Goal: Task Accomplishment & Management: Manage account settings

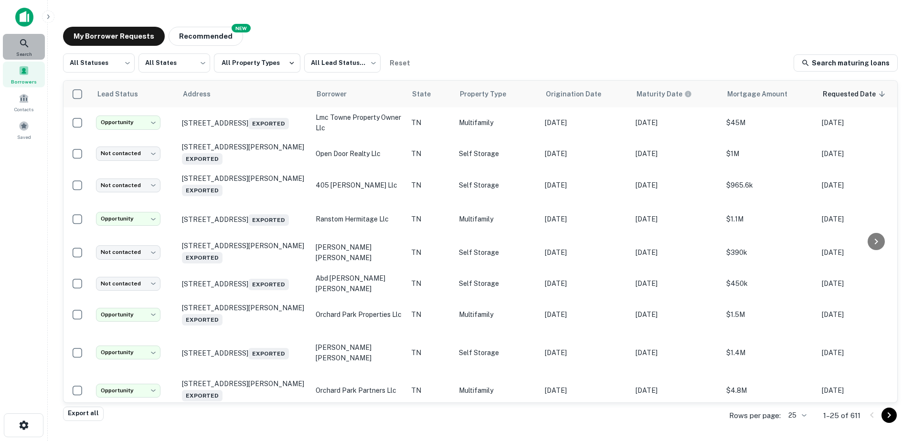
click at [27, 44] on icon at bounding box center [24, 43] width 11 height 11
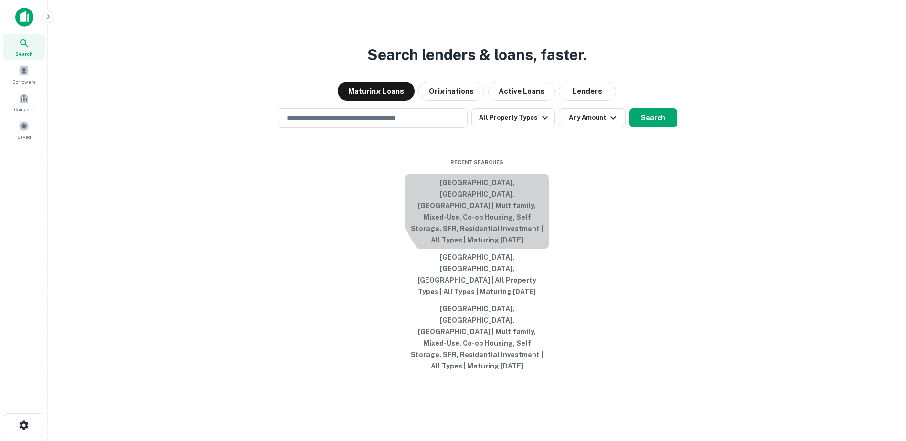
click at [490, 225] on button "Nashville, TN, USA | Multifamily, Mixed-Use, Co-op Housing, Self Storage, SFR, …" at bounding box center [476, 211] width 143 height 74
type input "**********"
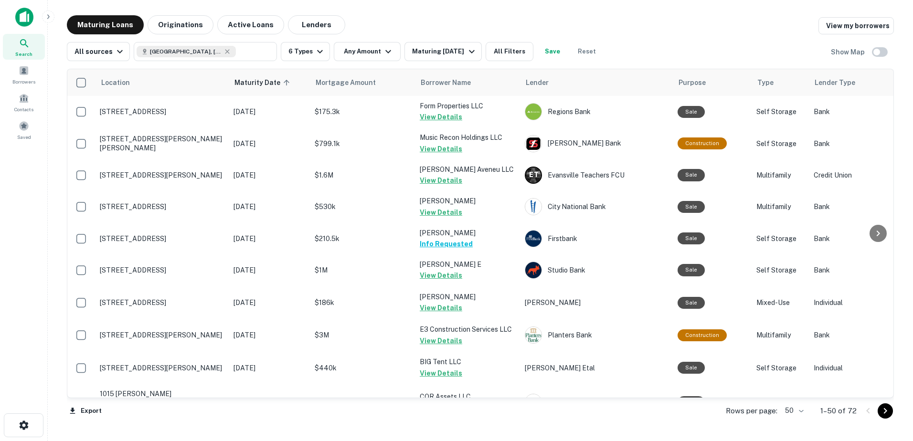
click at [801, 410] on body "Search Borrowers Contacts Saved Maturing Loans Originations Active Loans Lender…" at bounding box center [456, 220] width 913 height 441
click at [801, 418] on li "100" at bounding box center [795, 420] width 28 height 17
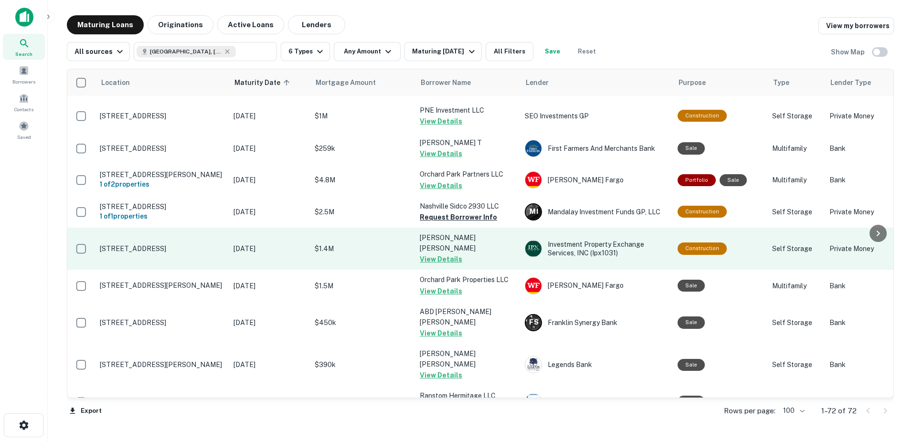
scroll to position [1002, 0]
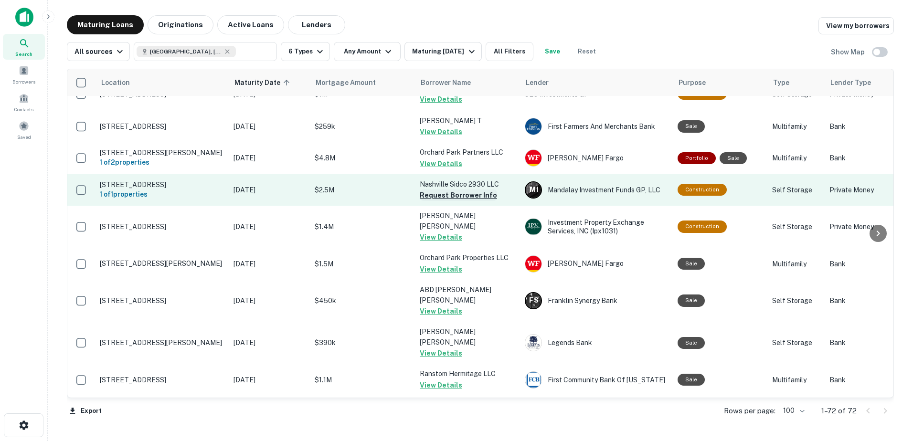
click at [463, 190] on button "Request Borrower Info" at bounding box center [458, 195] width 77 height 11
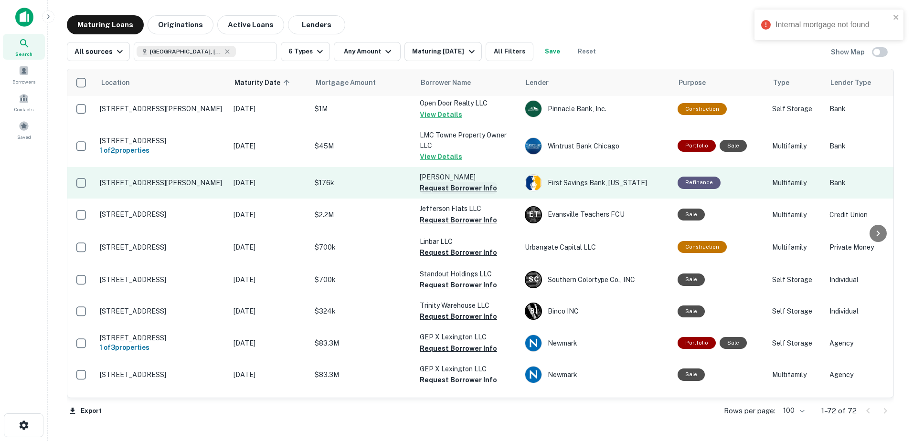
scroll to position [1289, 0]
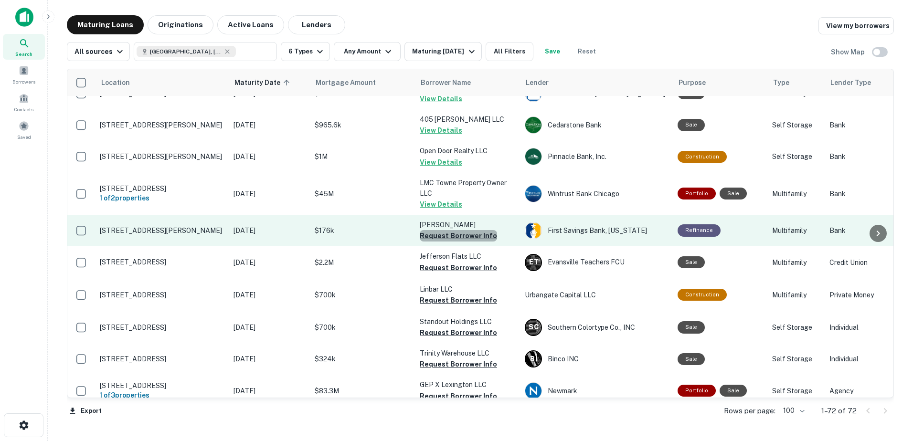
click at [458, 230] on button "Request Borrower Info" at bounding box center [458, 235] width 77 height 11
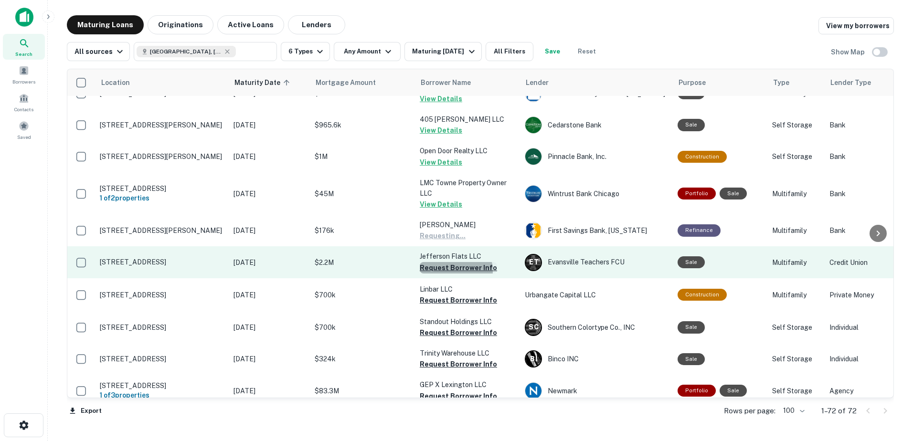
click at [453, 262] on button "Request Borrower Info" at bounding box center [458, 267] width 77 height 11
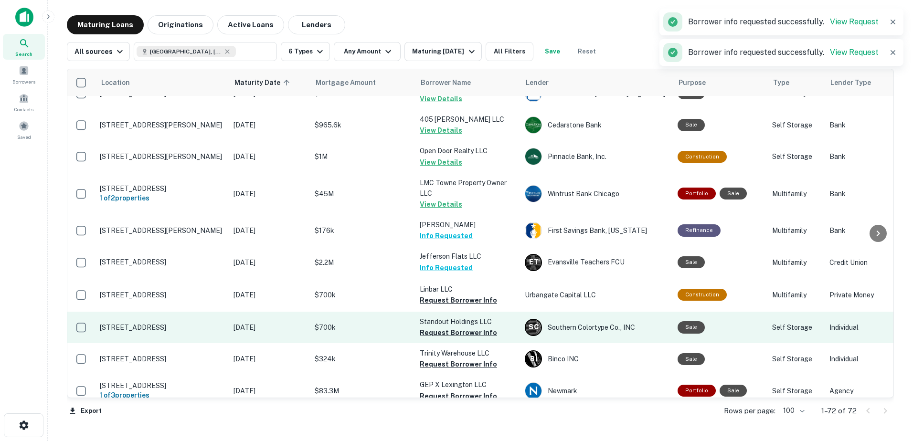
click at [449, 295] on button "Request Borrower Info" at bounding box center [458, 300] width 77 height 11
click at [447, 327] on button "Request Borrower Info" at bounding box center [458, 332] width 77 height 11
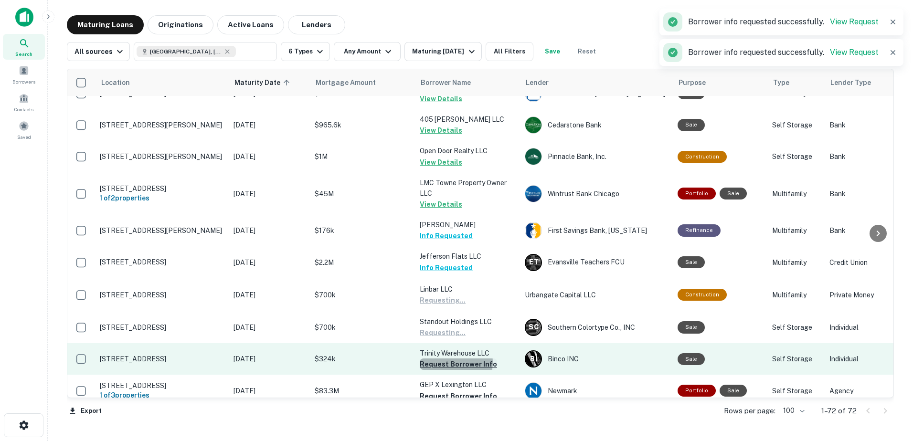
click at [451, 358] on button "Request Borrower Info" at bounding box center [458, 363] width 77 height 11
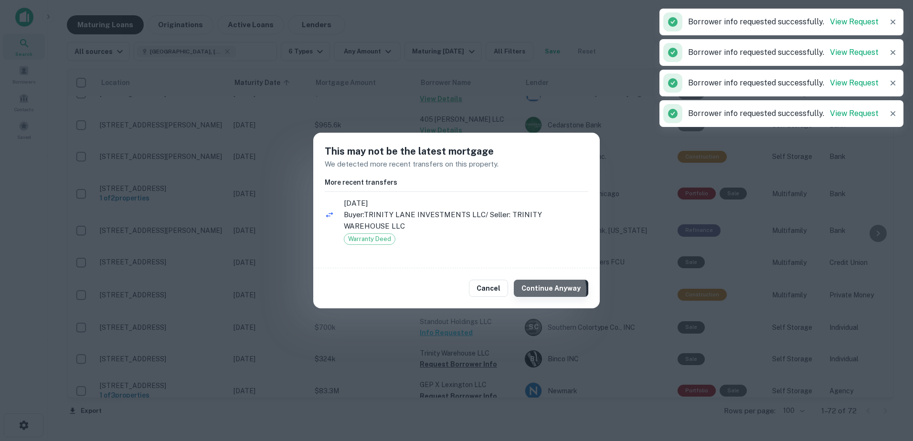
click at [547, 290] on button "Continue Anyway" at bounding box center [551, 288] width 74 height 17
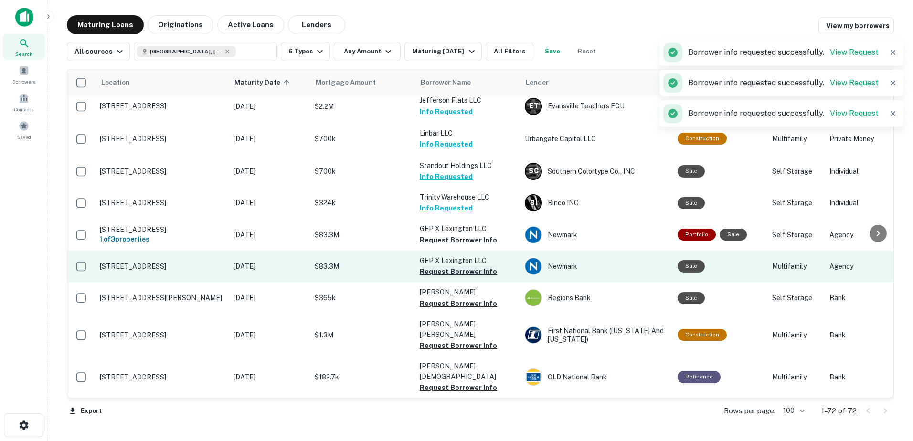
scroll to position [1432, 0]
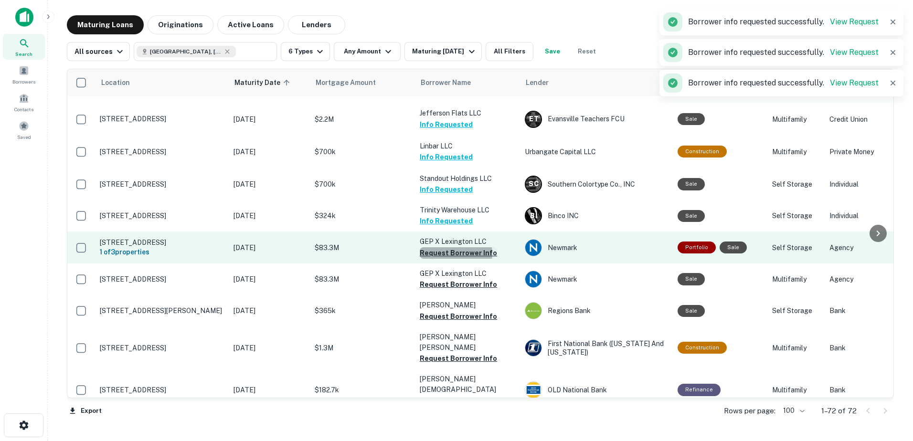
click at [453, 247] on button "Request Borrower Info" at bounding box center [458, 252] width 77 height 11
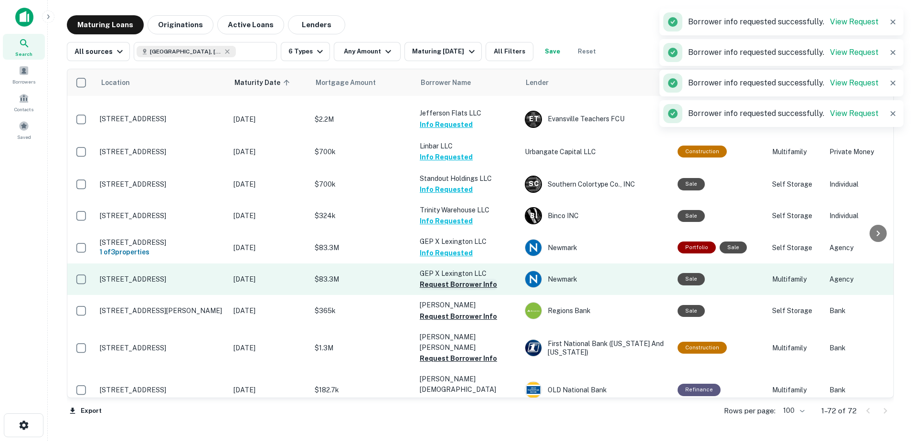
click at [452, 279] on button "Request Borrower Info" at bounding box center [458, 284] width 77 height 11
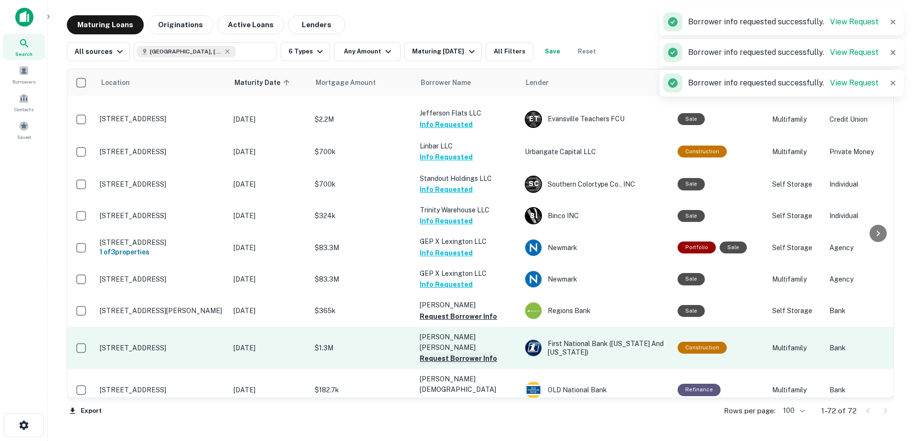
click at [444, 311] on button "Request Borrower Info" at bounding box center [458, 316] width 77 height 11
click at [447, 353] on button "Request Borrower Info" at bounding box center [458, 358] width 77 height 11
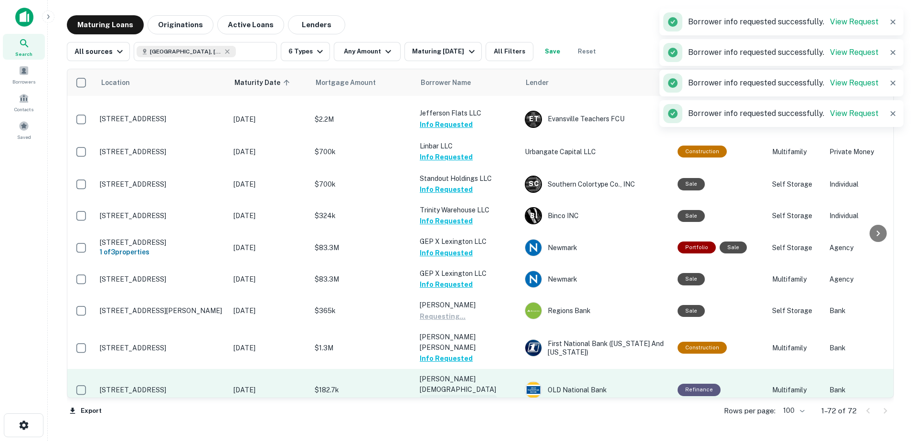
click at [453, 395] on button "Request Borrower Info" at bounding box center [458, 400] width 77 height 11
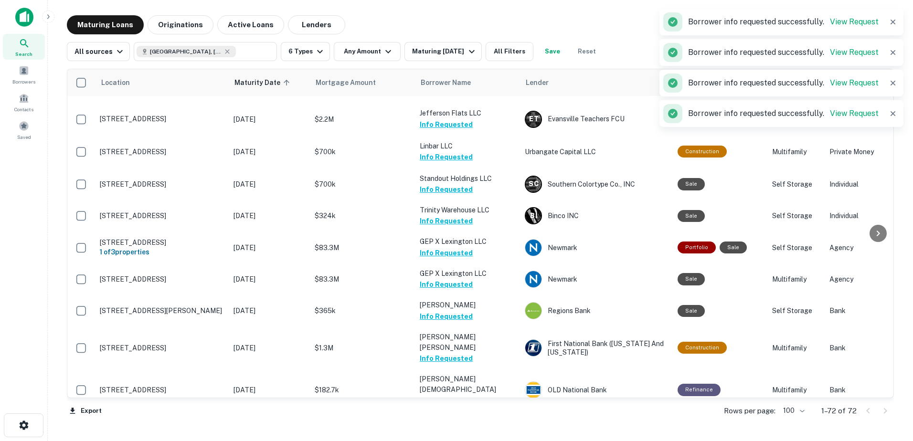
click at [457, 427] on button "Request Borrower Info" at bounding box center [458, 432] width 77 height 11
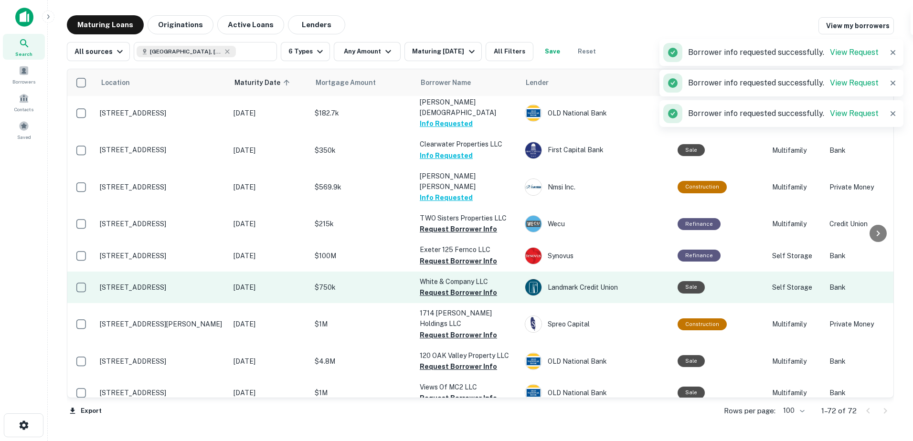
scroll to position [1718, 0]
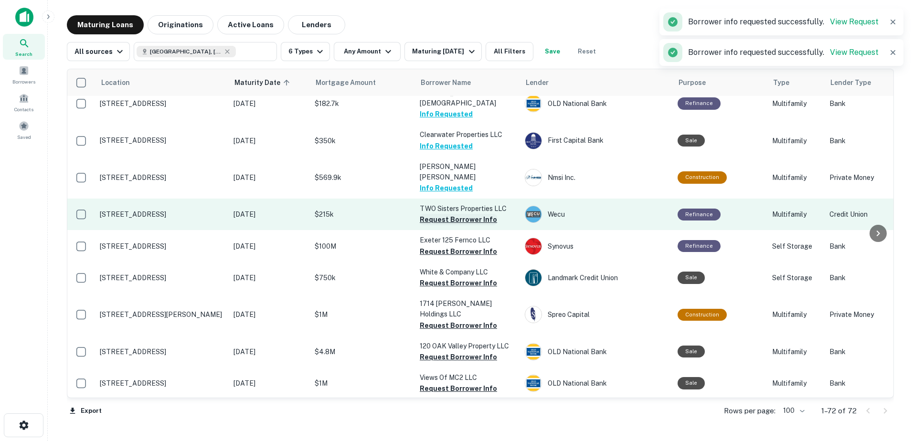
click at [452, 214] on button "Request Borrower Info" at bounding box center [458, 219] width 77 height 11
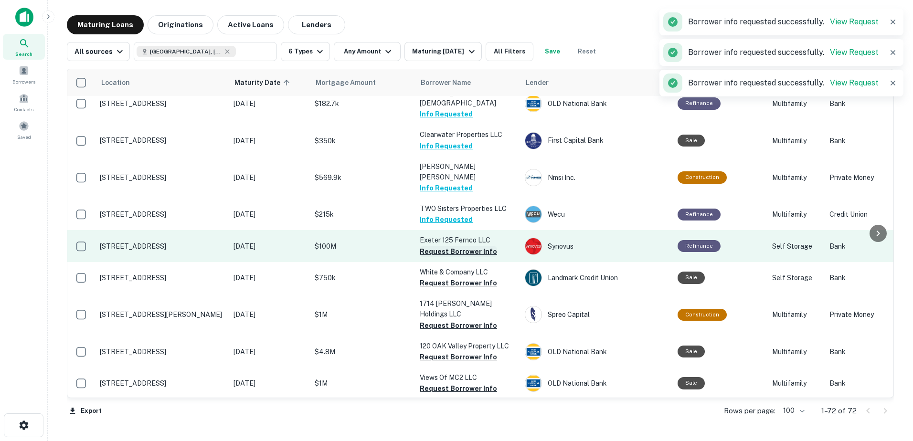
click at [449, 246] on button "Request Borrower Info" at bounding box center [458, 251] width 77 height 11
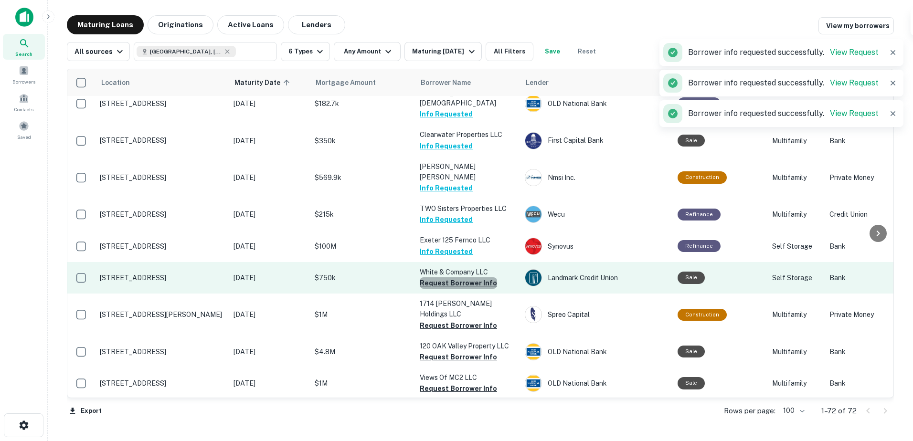
click at [459, 277] on button "Request Borrower Info" at bounding box center [458, 282] width 77 height 11
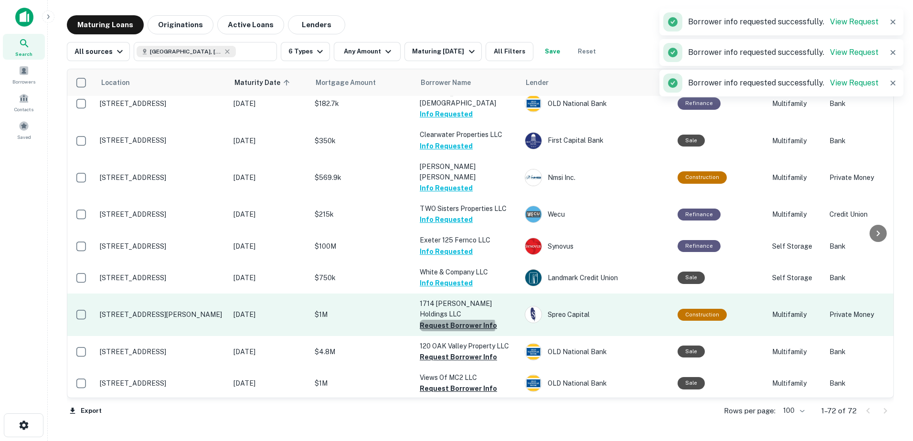
click at [457, 320] on button "Request Borrower Info" at bounding box center [458, 325] width 77 height 11
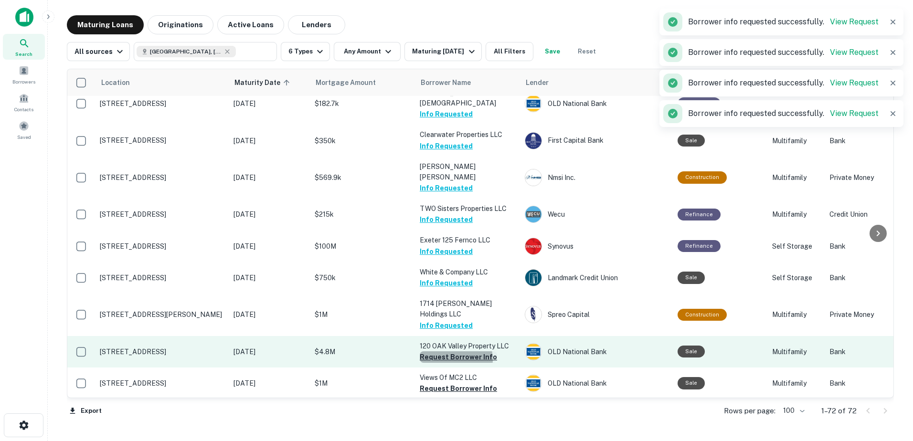
click at [452, 351] on button "Request Borrower Info" at bounding box center [458, 356] width 77 height 11
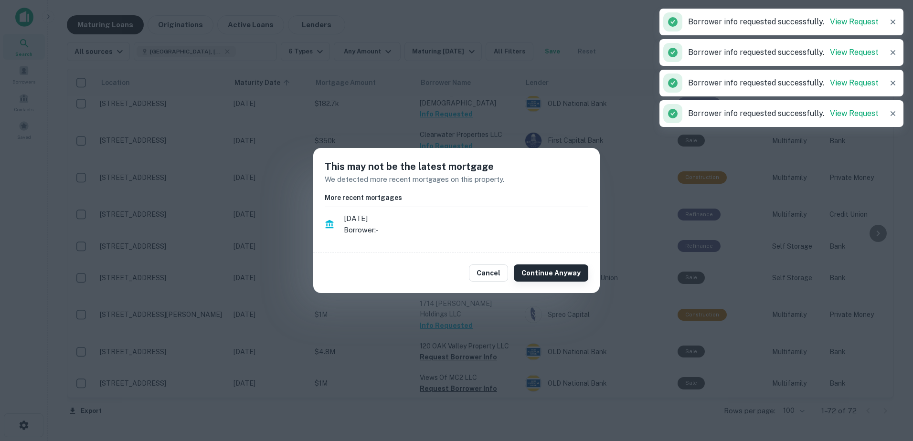
click at [525, 274] on button "Continue Anyway" at bounding box center [551, 272] width 74 height 17
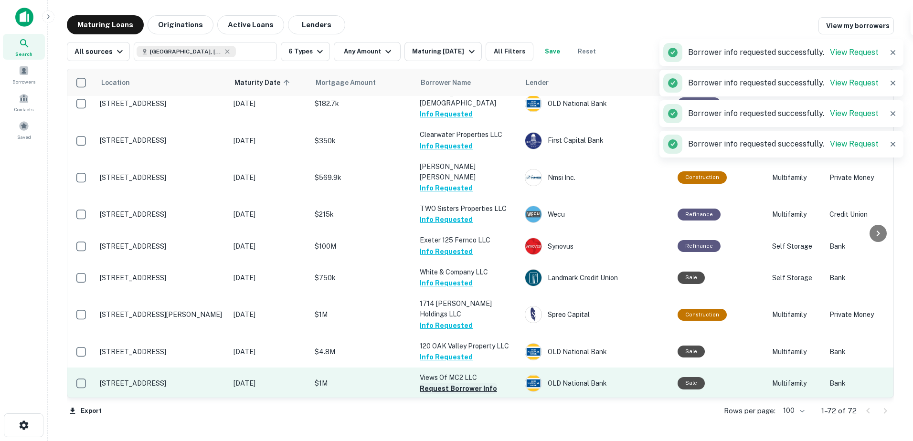
click at [448, 383] on button "Request Borrower Info" at bounding box center [458, 388] width 77 height 11
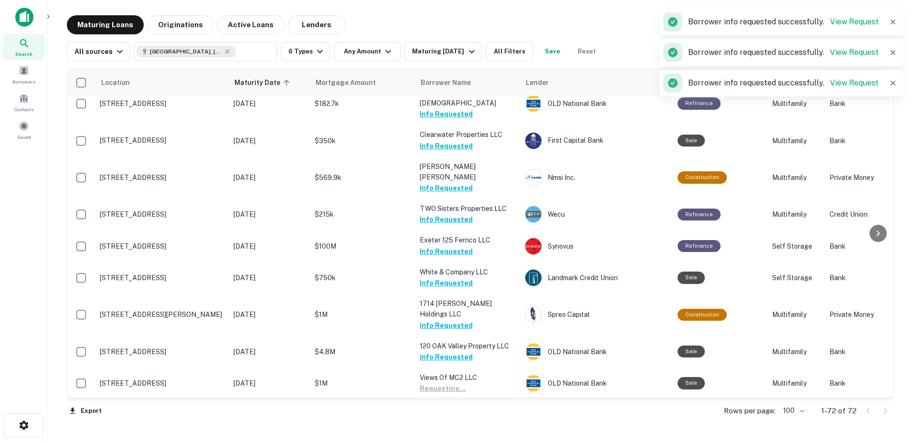
click at [445, 425] on button "Request Borrower Info" at bounding box center [458, 430] width 77 height 11
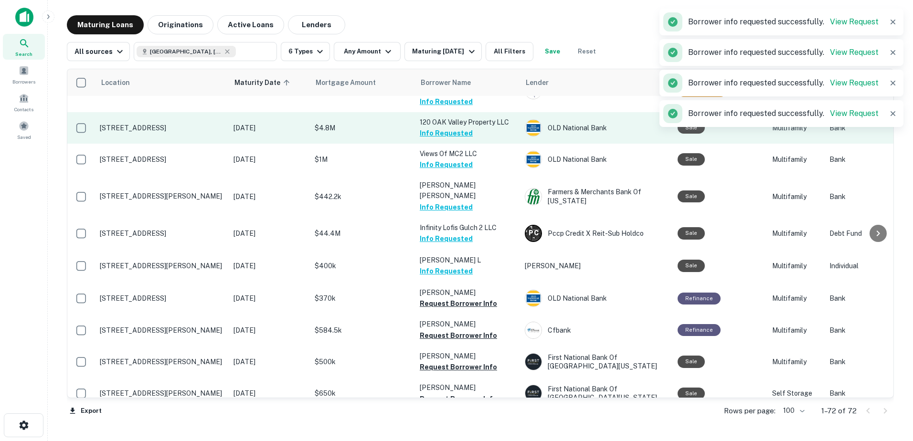
scroll to position [1957, 0]
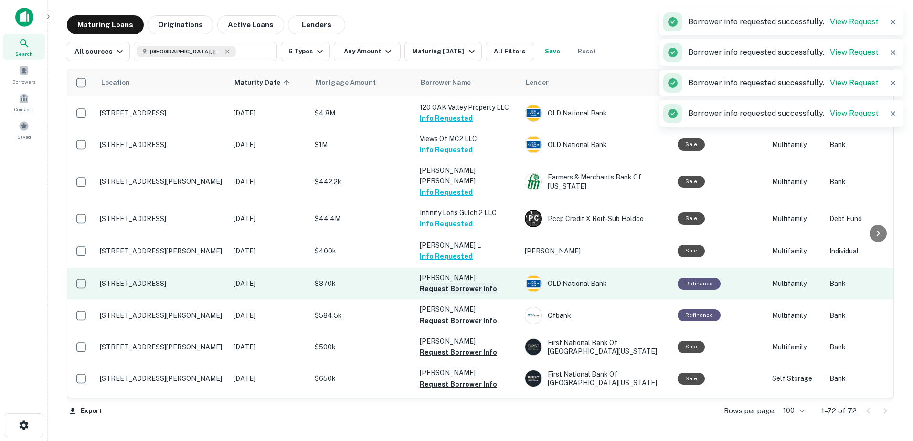
click at [457, 283] on button "Request Borrower Info" at bounding box center [458, 288] width 77 height 11
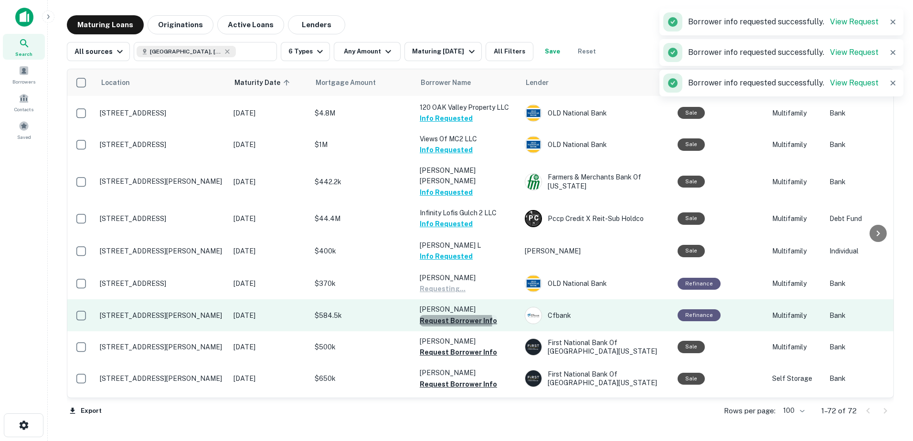
click at [453, 315] on button "Request Borrower Info" at bounding box center [458, 320] width 77 height 11
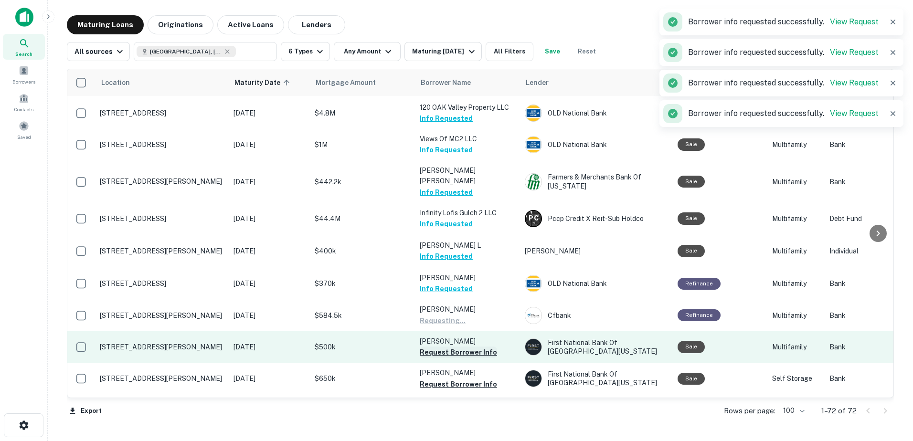
click at [450, 347] on button "Request Borrower Info" at bounding box center [458, 352] width 77 height 11
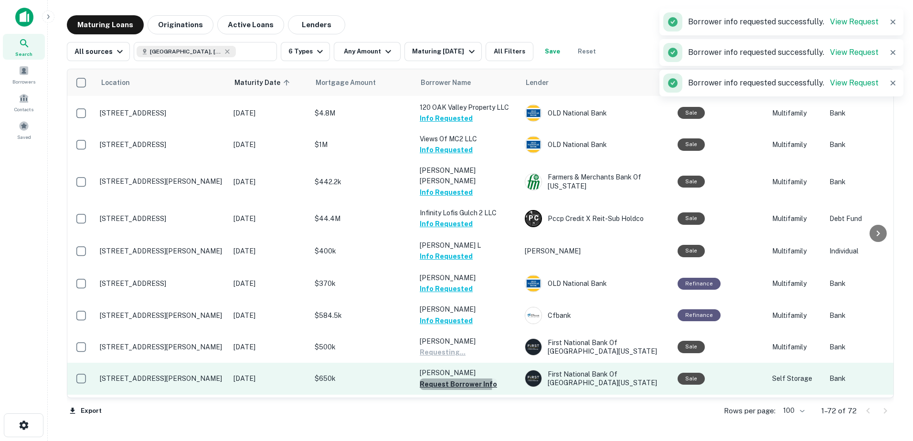
click at [446, 379] on button "Request Borrower Info" at bounding box center [458, 384] width 77 height 11
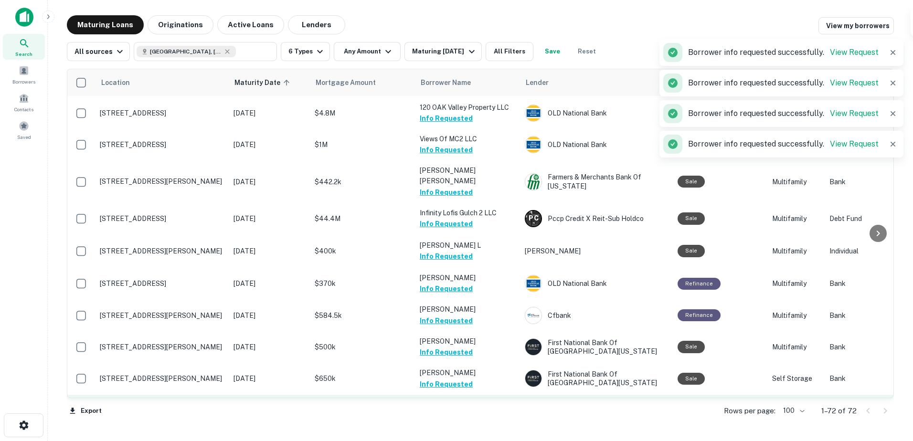
click at [447, 410] on button "Request Borrower Info" at bounding box center [458, 415] width 77 height 11
drag, startPoint x: 451, startPoint y: 313, endPoint x: 447, endPoint y: 339, distance: 27.1
click at [452, 441] on button "Request Borrower Info" at bounding box center [458, 447] width 77 height 11
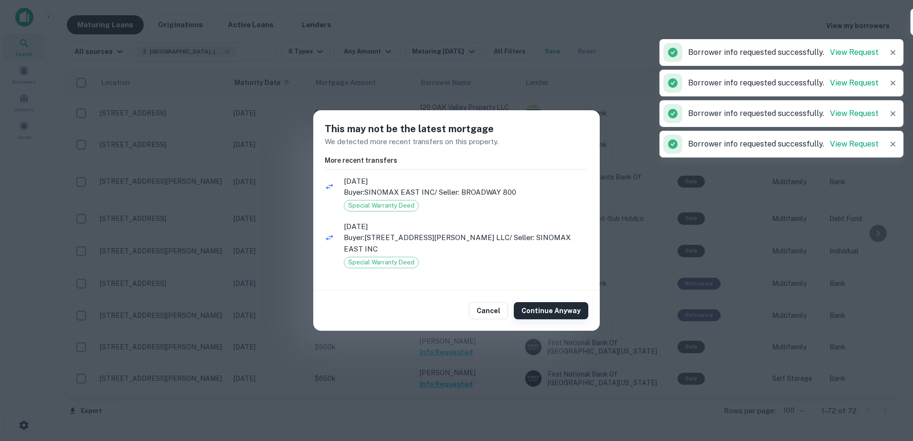
click at [549, 306] on button "Continue Anyway" at bounding box center [551, 310] width 74 height 17
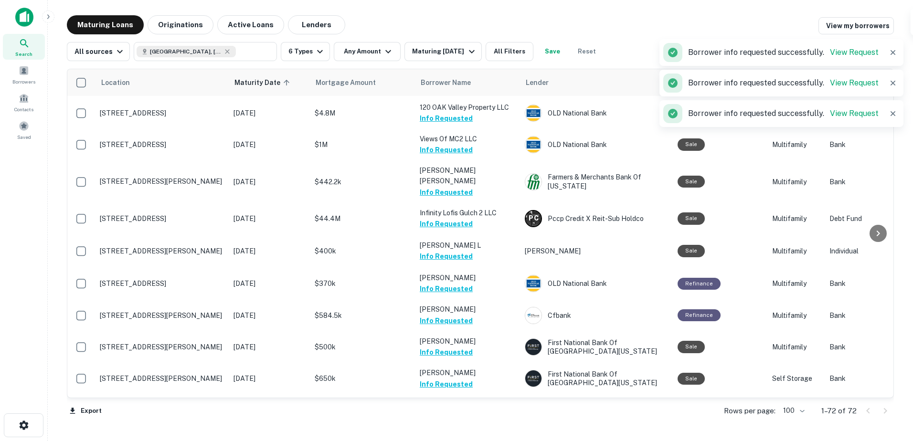
scroll to position [2050, 0]
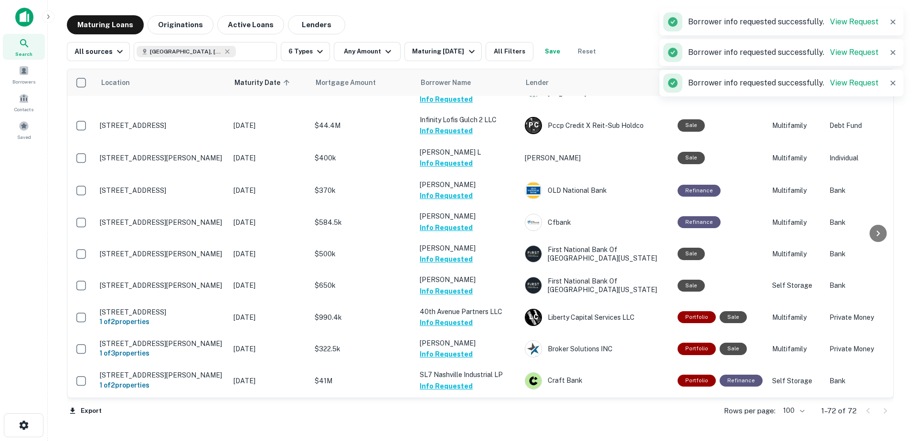
click at [450, 441] on button "Request Borrower Info" at bounding box center [458, 448] width 77 height 11
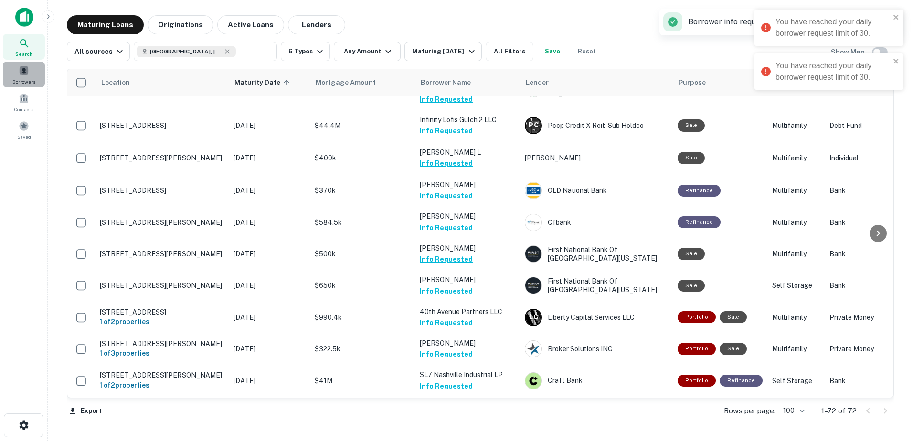
click at [31, 75] on div "Borrowers" at bounding box center [24, 75] width 42 height 26
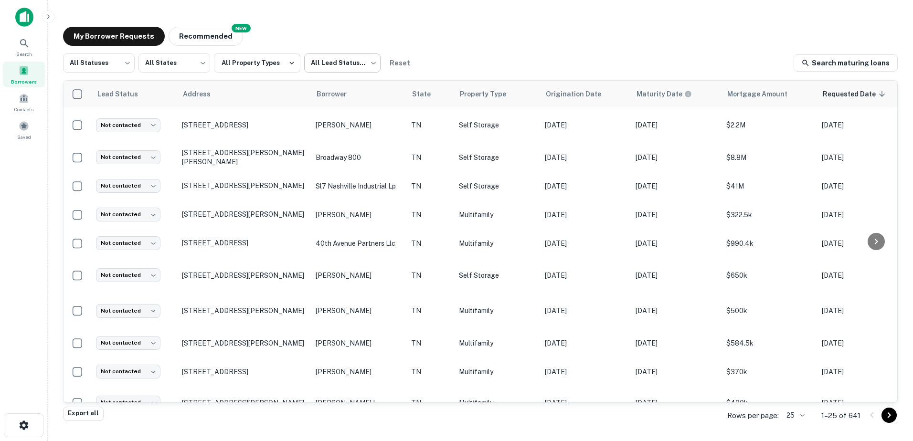
scroll to position [333, 0]
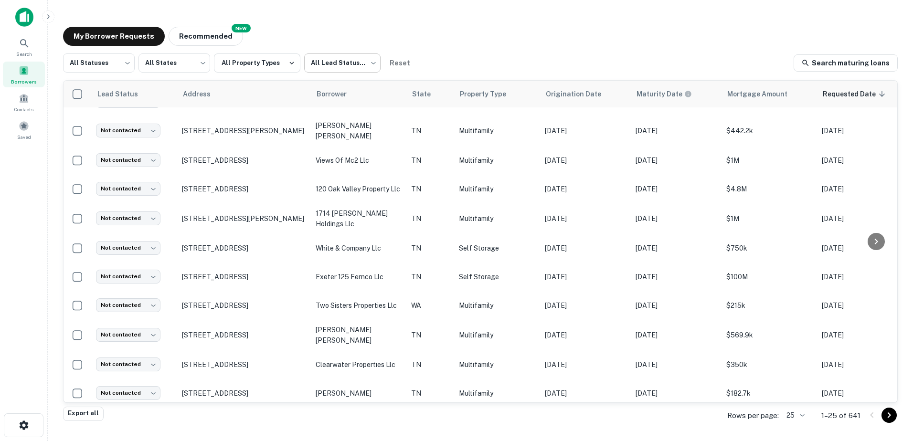
click at [358, 59] on body "Search Borrowers Contacts Saved My Borrower Requests NEW Recommended All Status…" at bounding box center [456, 220] width 913 height 441
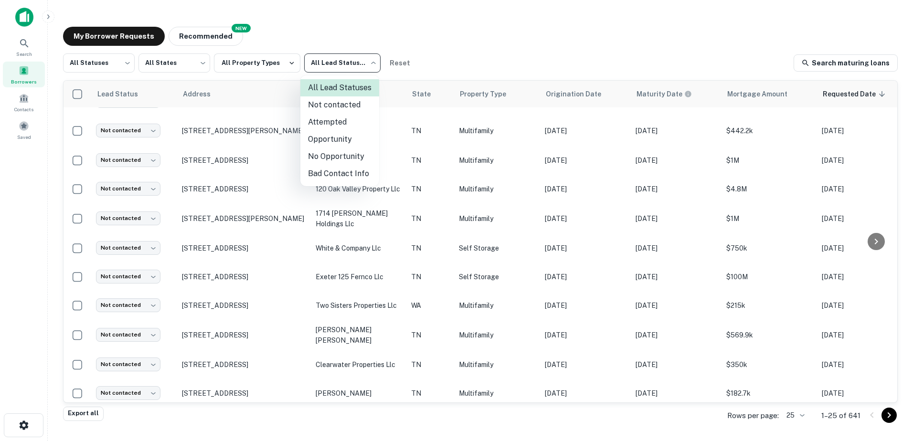
scroll to position [0, 0]
click at [345, 109] on li "Not contacted" at bounding box center [339, 104] width 79 height 17
type input "****"
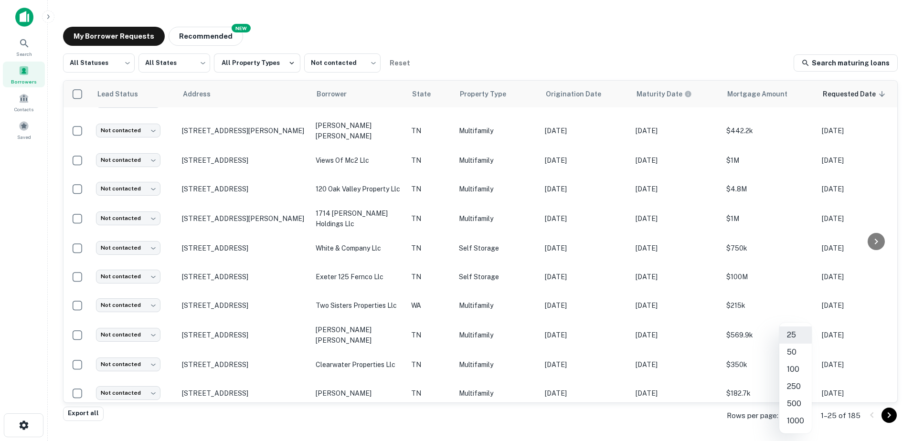
click at [806, 414] on body "Search Borrowers Contacts Saved My Borrower Requests NEW Recommended All Status…" at bounding box center [456, 220] width 913 height 441
click at [806, 388] on li "250" at bounding box center [795, 386] width 32 height 17
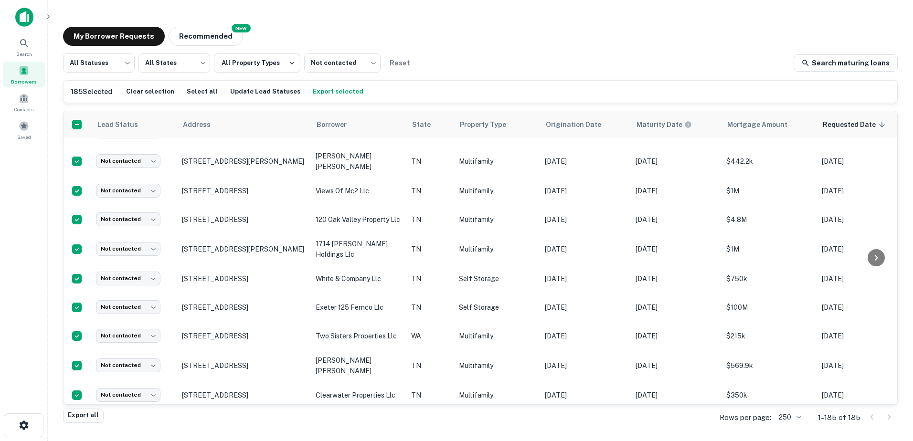
click at [319, 88] on button "Export selected" at bounding box center [337, 91] width 55 height 14
click at [222, 128] on span "Address" at bounding box center [216, 124] width 40 height 11
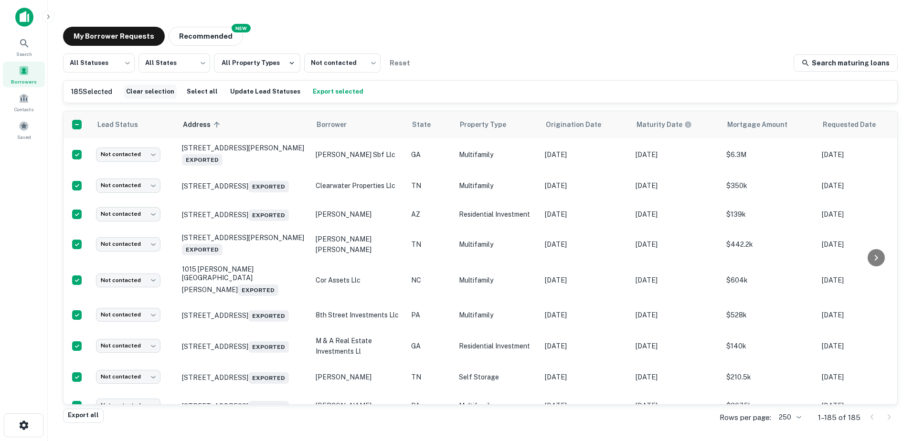
click at [148, 95] on button "Clear selection" at bounding box center [150, 91] width 53 height 14
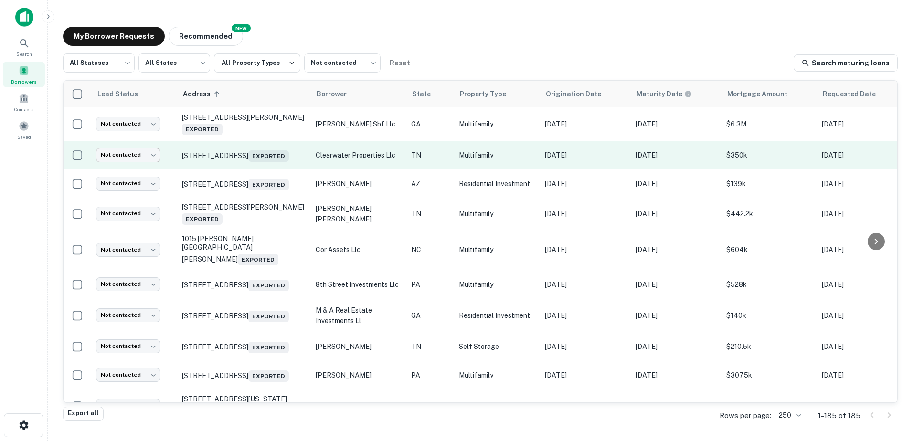
click at [127, 162] on body "Search Borrowers Contacts Saved My Borrower Requests NEW Recommended All Status…" at bounding box center [456, 220] width 913 height 441
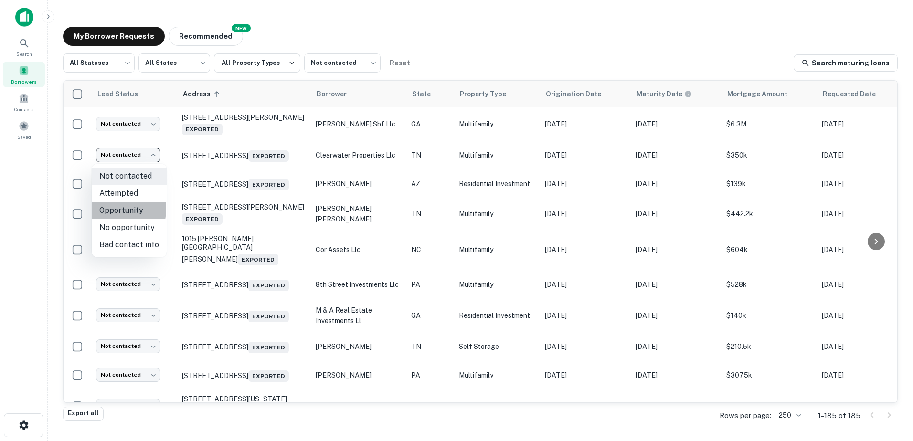
click at [105, 209] on li "Opportunity" at bounding box center [129, 210] width 75 height 17
type input "**********"
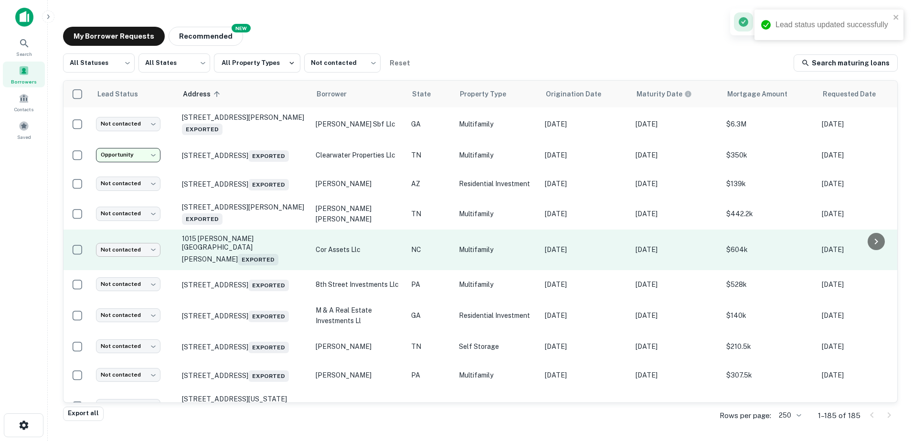
click at [126, 258] on body "**********" at bounding box center [456, 220] width 913 height 441
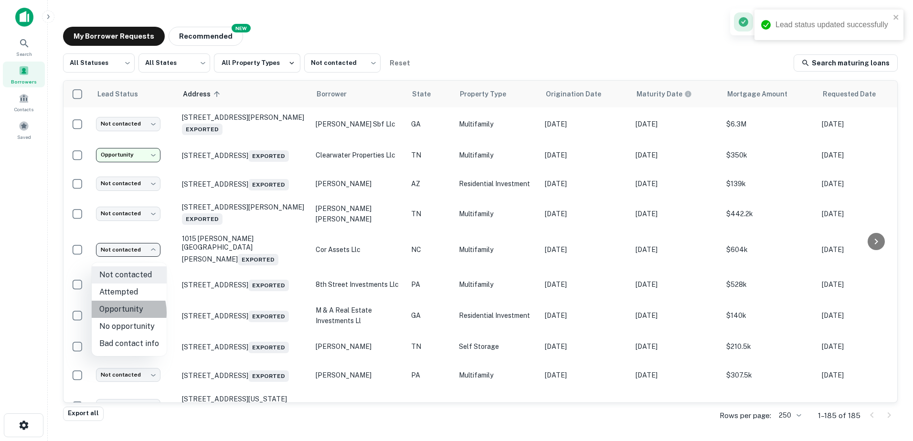
click at [112, 313] on li "Opportunity" at bounding box center [129, 309] width 75 height 17
type input "**********"
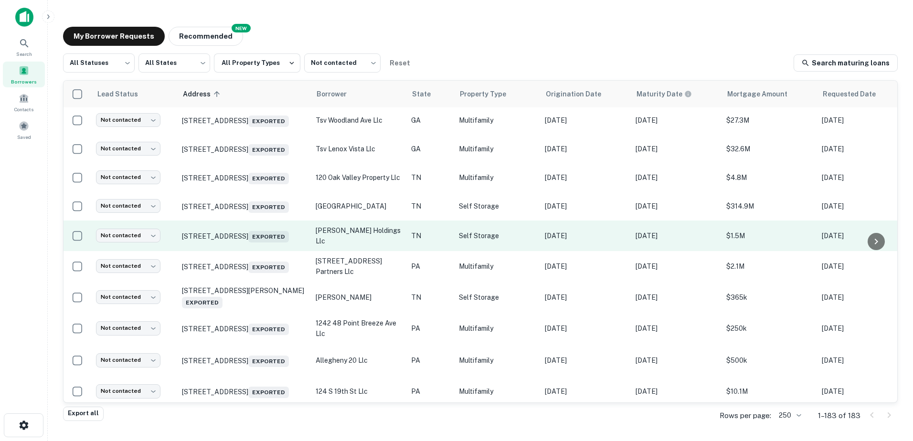
scroll to position [414, 0]
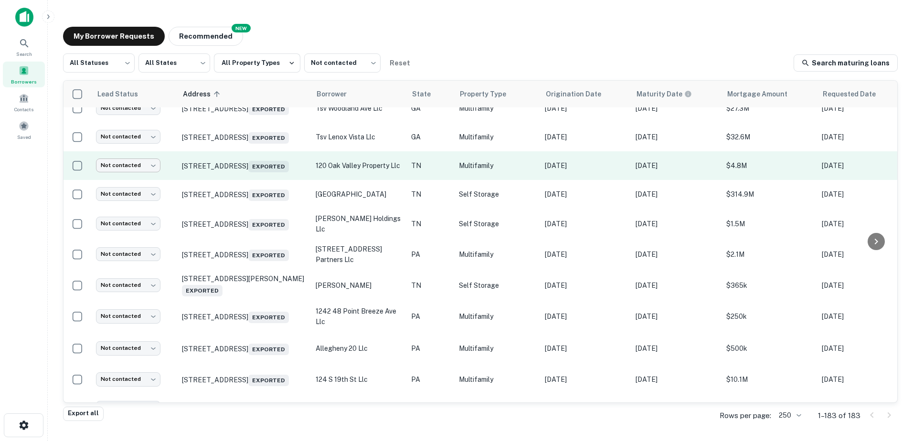
click at [123, 198] on body "Search Borrowers Contacts Saved My Borrower Requests NEW Recommended All Status…" at bounding box center [456, 220] width 913 height 441
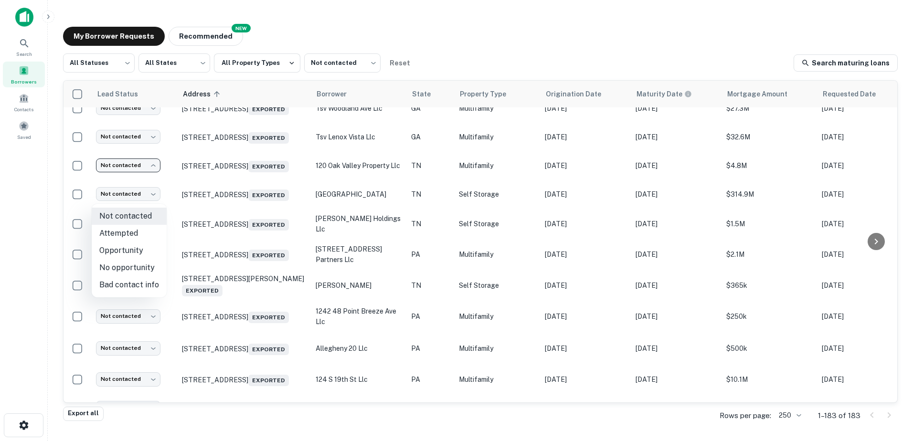
click at [116, 251] on li "Opportunity" at bounding box center [129, 250] width 75 height 17
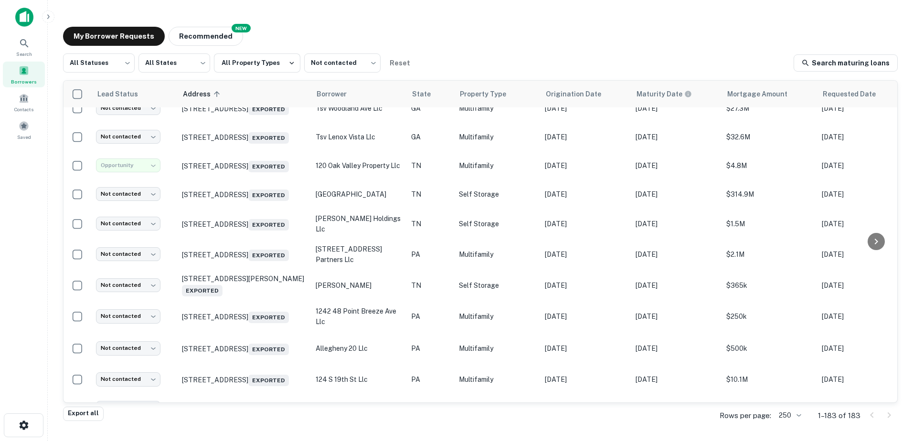
type input "**********"
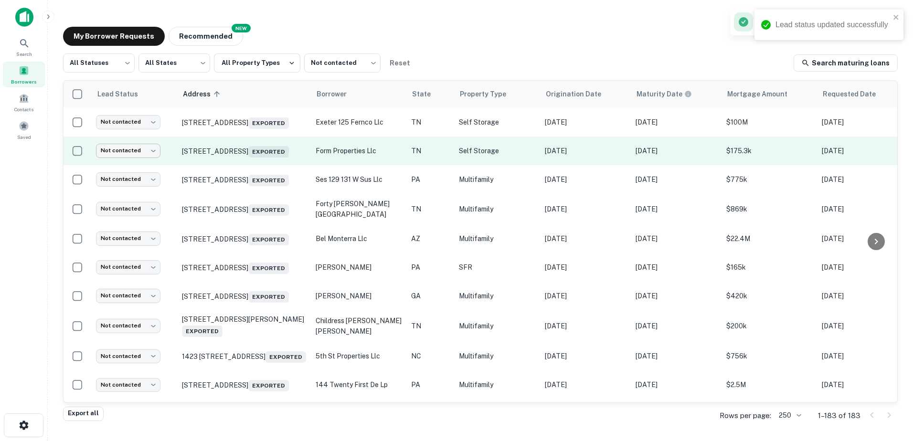
scroll to position [700, 0]
click at [129, 196] on body "Lead status updated successfully Search Borrowers Contacts Saved My Borrower Re…" at bounding box center [456, 220] width 913 height 441
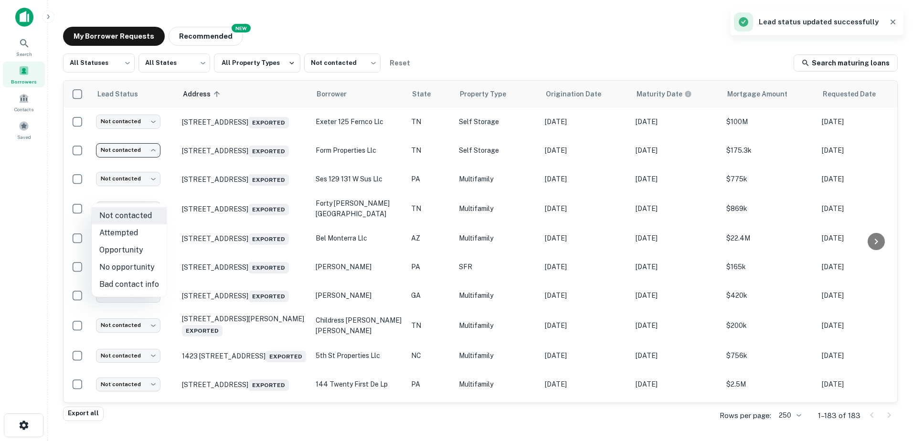
click at [137, 253] on li "Opportunity" at bounding box center [129, 250] width 75 height 17
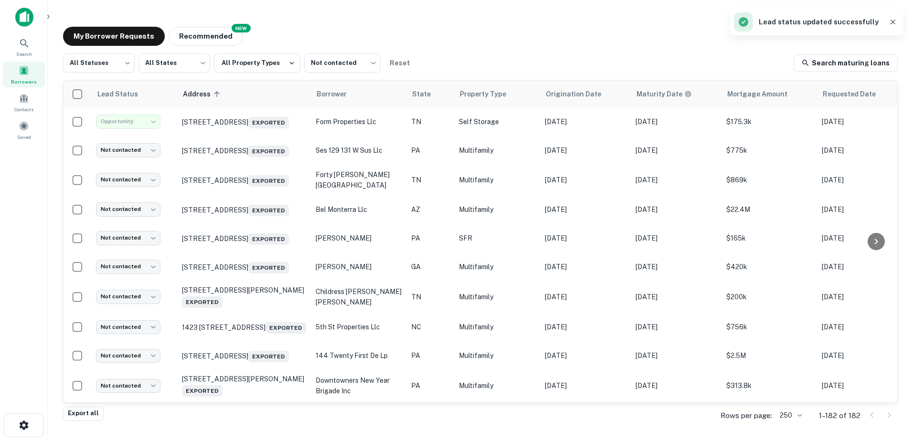
type input "**********"
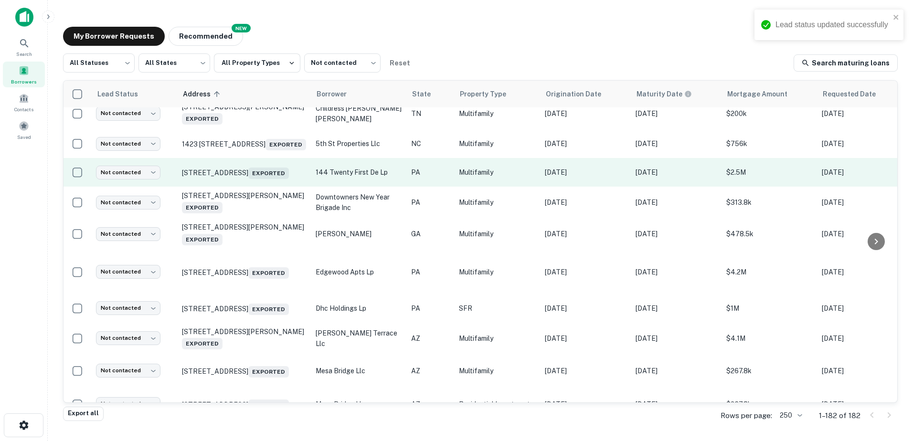
scroll to position [907, 0]
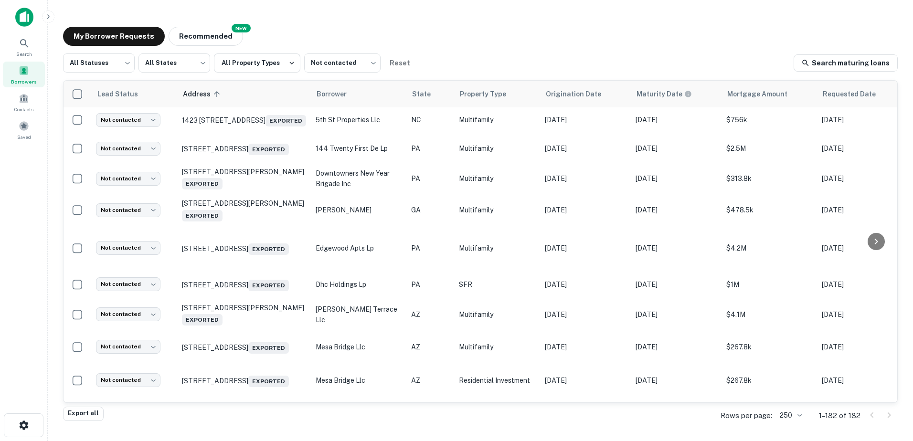
click at [126, 151] on body "Lead status updated successfully Search Borrowers Contacts Saved My Borrower Re…" at bounding box center [456, 220] width 913 height 441
click at [126, 200] on li "Opportunity" at bounding box center [129, 200] width 75 height 17
type input "**********"
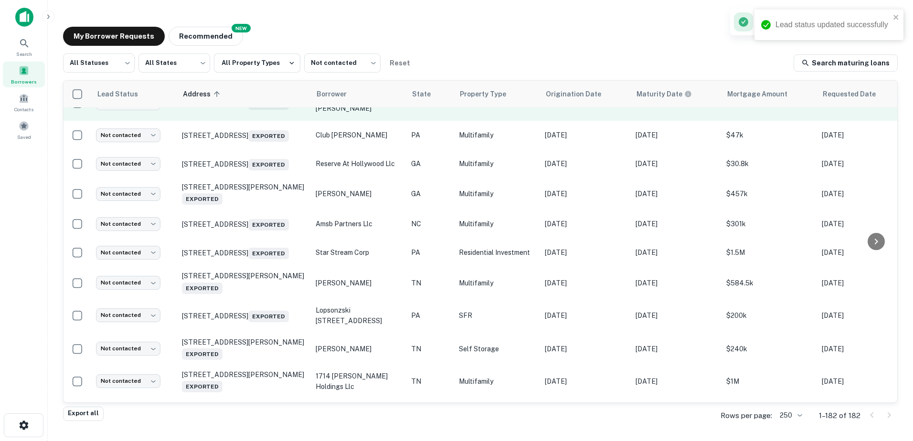
scroll to position [1385, 0]
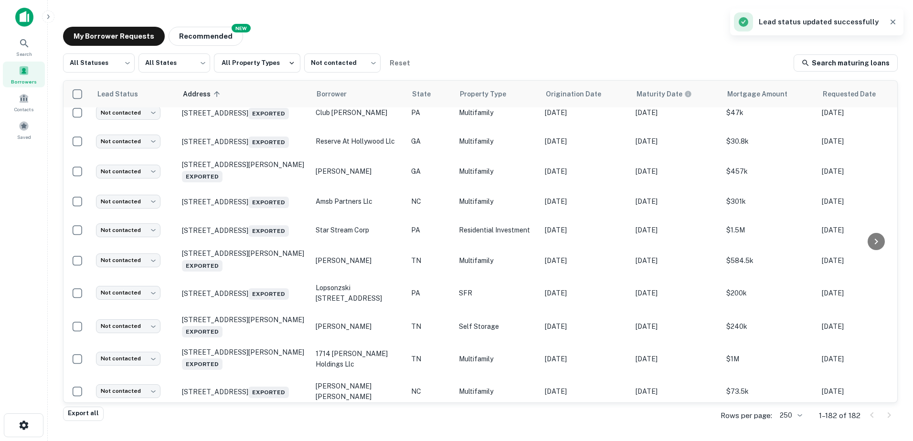
click at [141, 157] on body "Lead status updated successfully Search Borrowers Contacts Saved My Borrower Re…" at bounding box center [456, 220] width 913 height 441
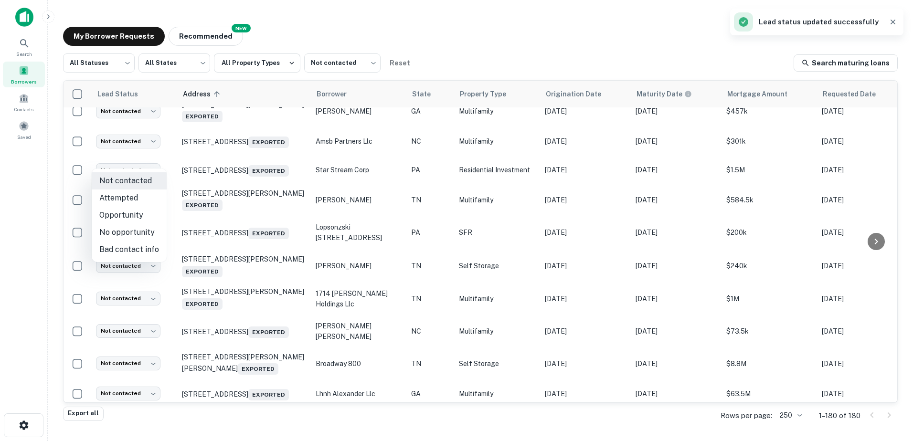
scroll to position [1322, 0]
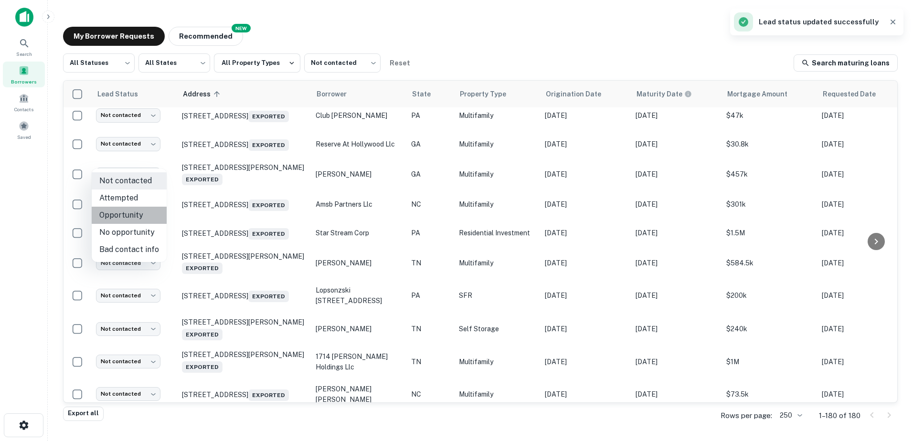
click at [133, 216] on li "Opportunity" at bounding box center [129, 215] width 75 height 17
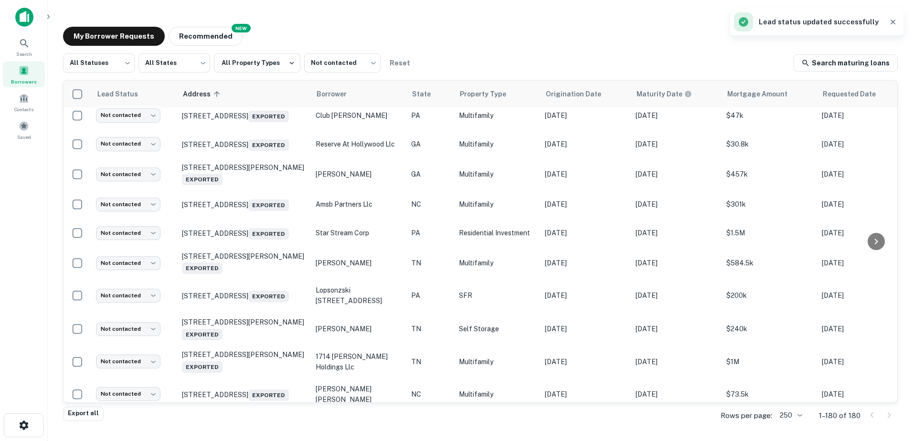
type input "**********"
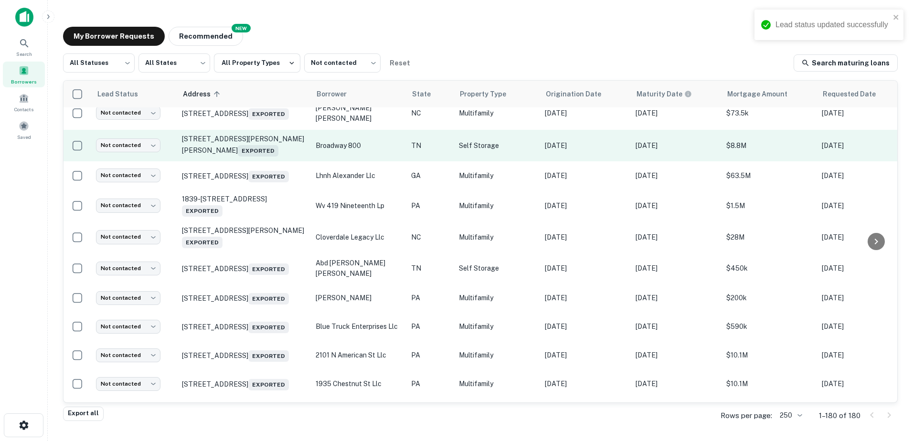
scroll to position [1608, 0]
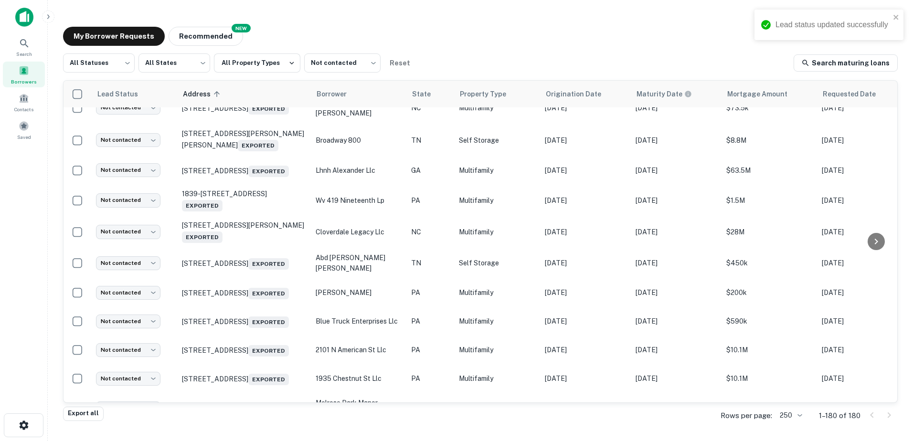
click at [141, 167] on body "Lead status updated successfully Search Borrowers Contacts Saved My Borrower Re…" at bounding box center [456, 220] width 913 height 441
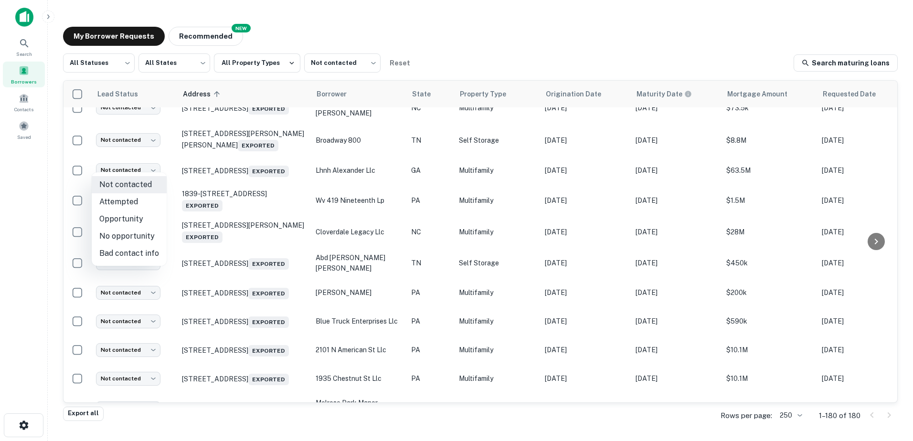
click at [129, 219] on li "Opportunity" at bounding box center [129, 219] width 75 height 17
type input "**********"
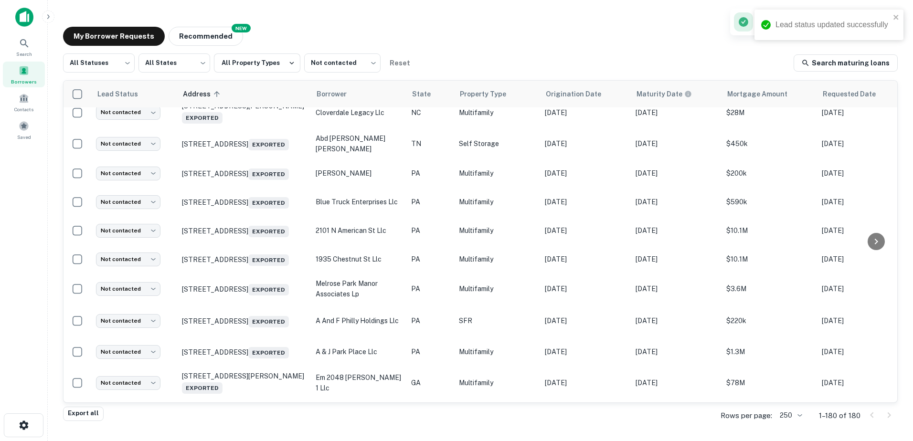
scroll to position [1751, 0]
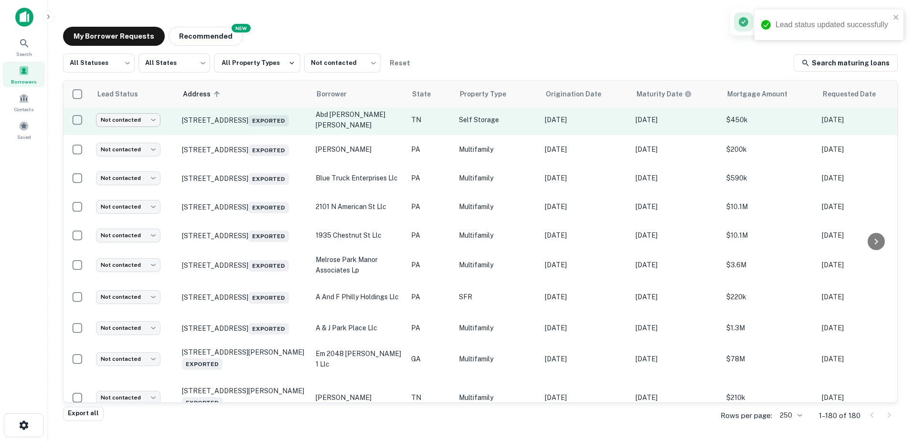
click at [114, 216] on body "Lead status updated successfully Search Borrowers Contacts Saved My Borrower Re…" at bounding box center [456, 220] width 913 height 441
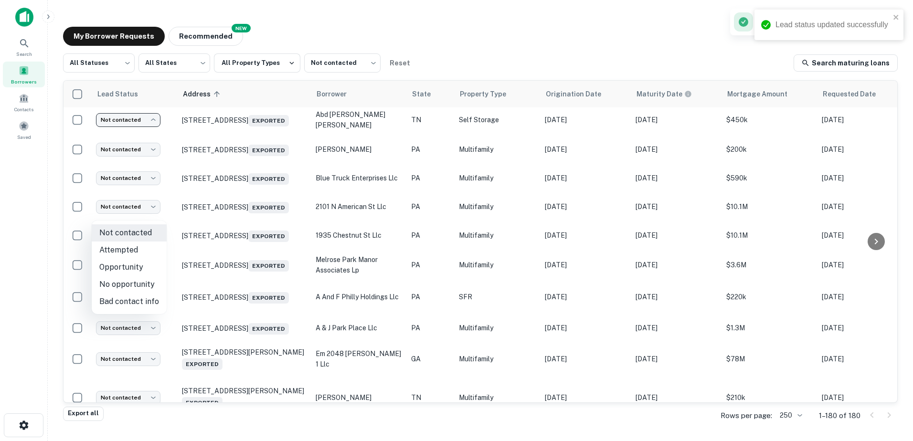
click at [116, 266] on li "Opportunity" at bounding box center [129, 267] width 75 height 17
type input "**********"
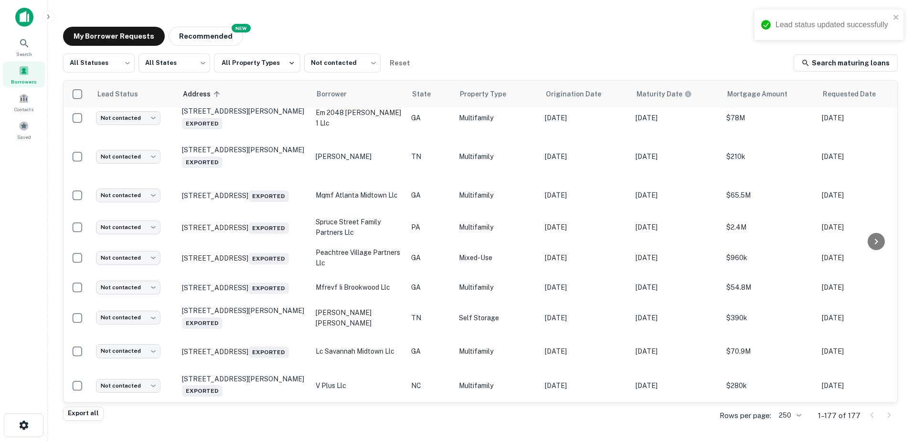
scroll to position [1844, 0]
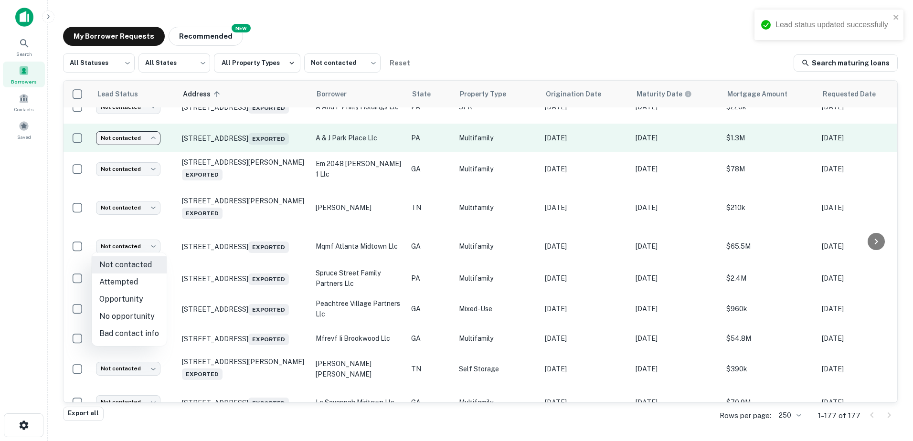
click at [114, 245] on body "Lead status updated successfully Search Borrowers Contacts Saved My Borrower Re…" at bounding box center [456, 220] width 913 height 441
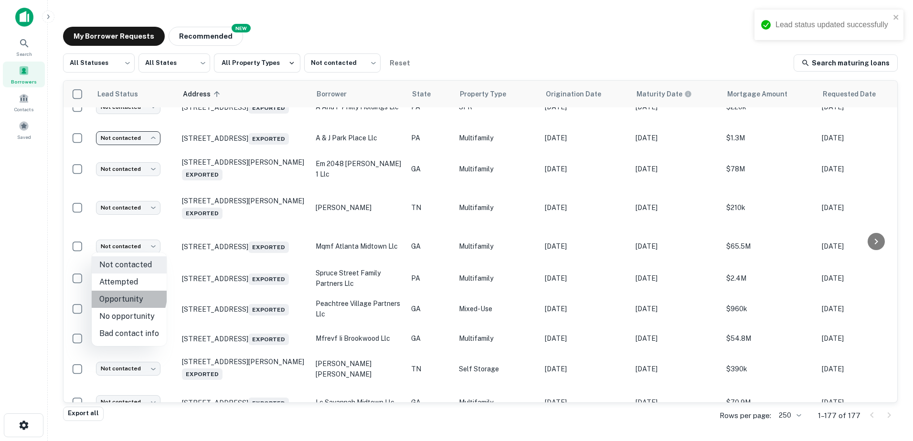
click at [120, 295] on li "Opportunity" at bounding box center [129, 299] width 75 height 17
type input "**********"
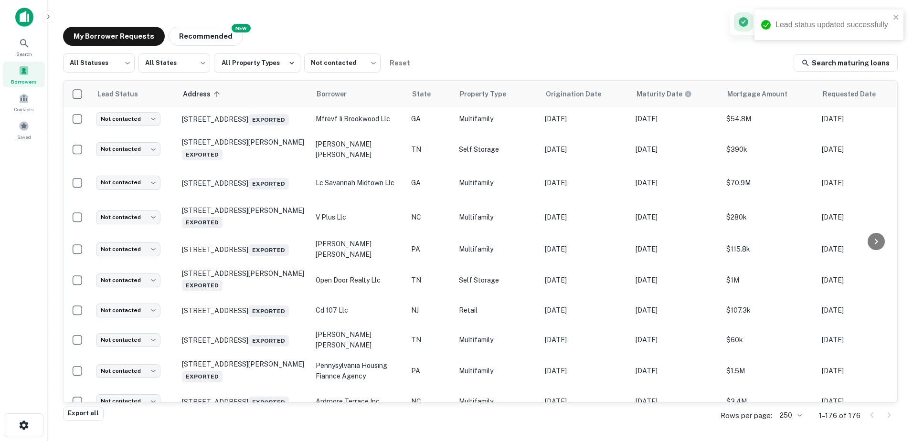
scroll to position [2051, 0]
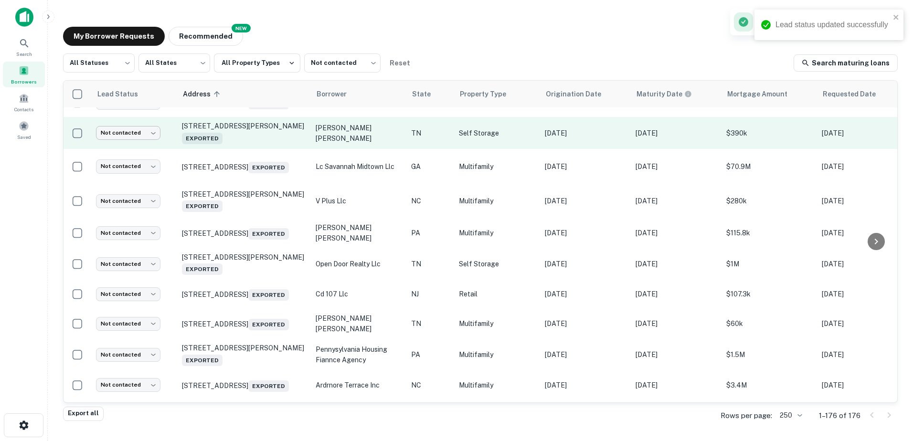
click at [125, 243] on body "Lead status updated successfully Search Borrowers Contacts Saved My Borrower Re…" at bounding box center [456, 220] width 913 height 441
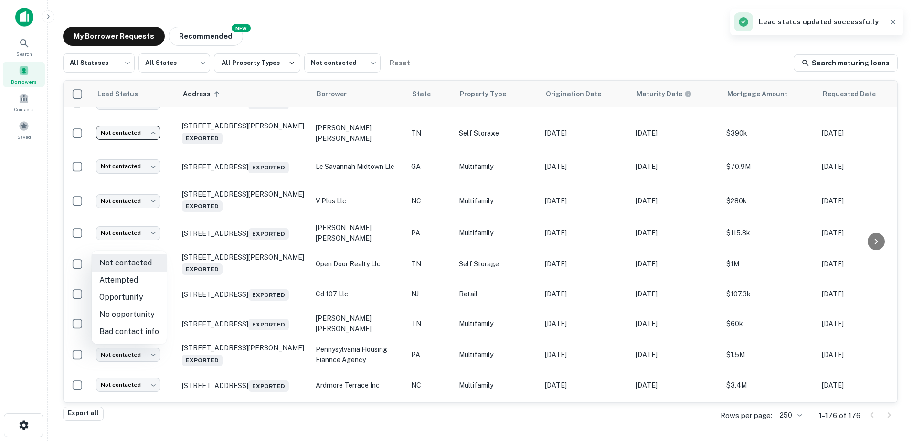
click at [122, 298] on li "Opportunity" at bounding box center [129, 297] width 75 height 17
type input "**********"
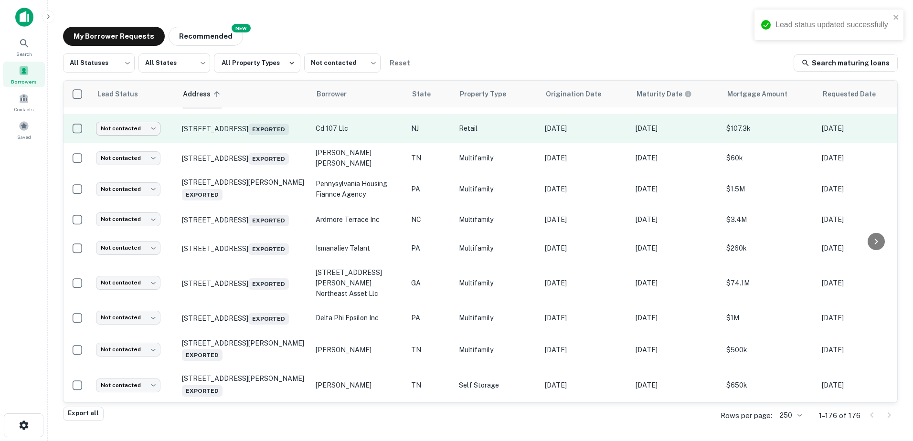
scroll to position [2242, 0]
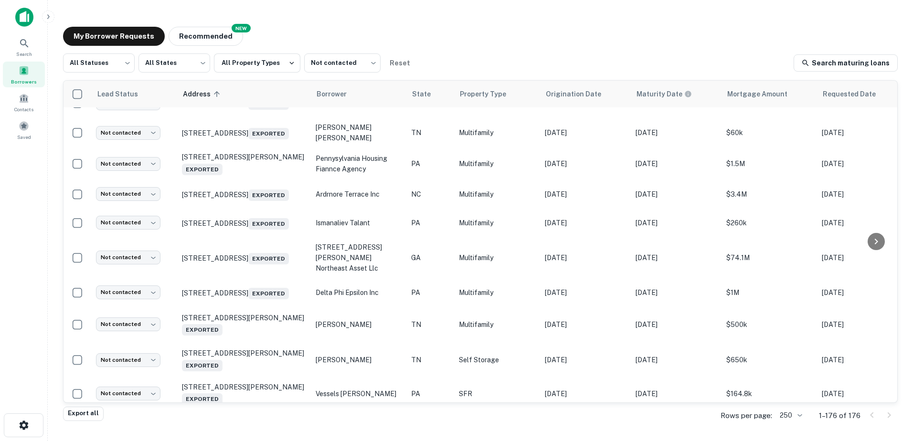
click at [126, 190] on body "Lead status updated successfully Search Borrowers Contacts Saved My Borrower Re…" at bounding box center [456, 220] width 913 height 441
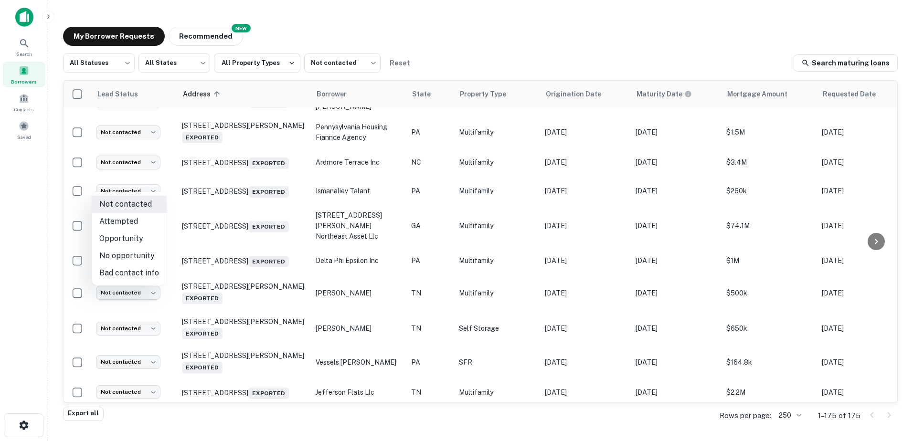
scroll to position [2210, 0]
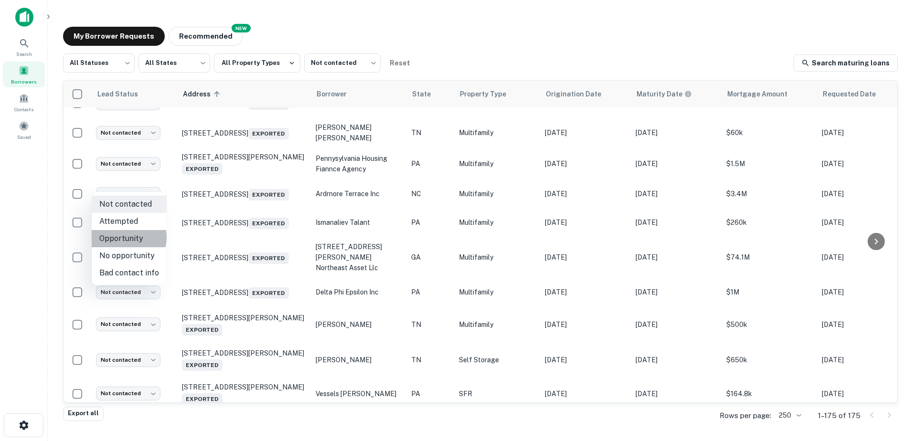
click at [120, 237] on li "Opportunity" at bounding box center [129, 238] width 75 height 17
type input "**********"
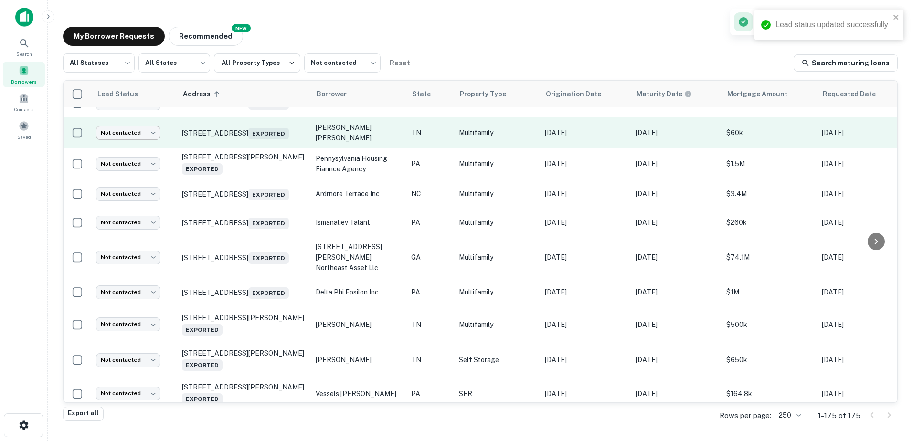
click at [143, 250] on body "Lead status updated successfully Search Borrowers Contacts Saved My Borrower Re…" at bounding box center [456, 220] width 913 height 441
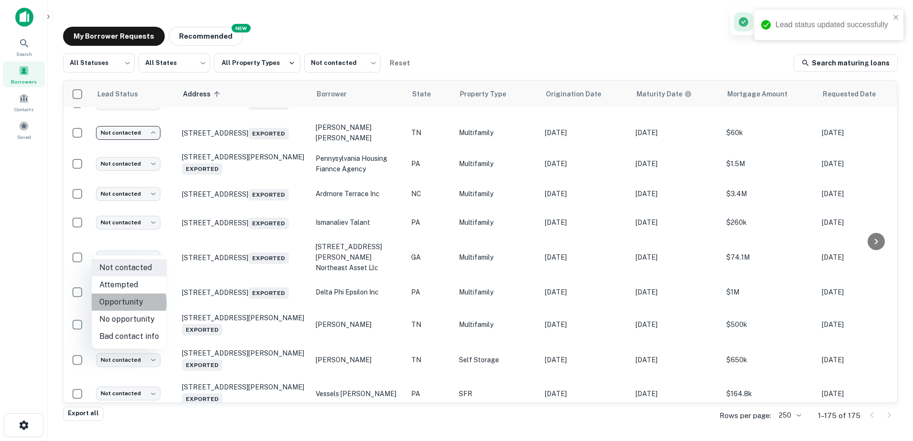
click at [127, 303] on li "Opportunity" at bounding box center [129, 302] width 75 height 17
type input "**********"
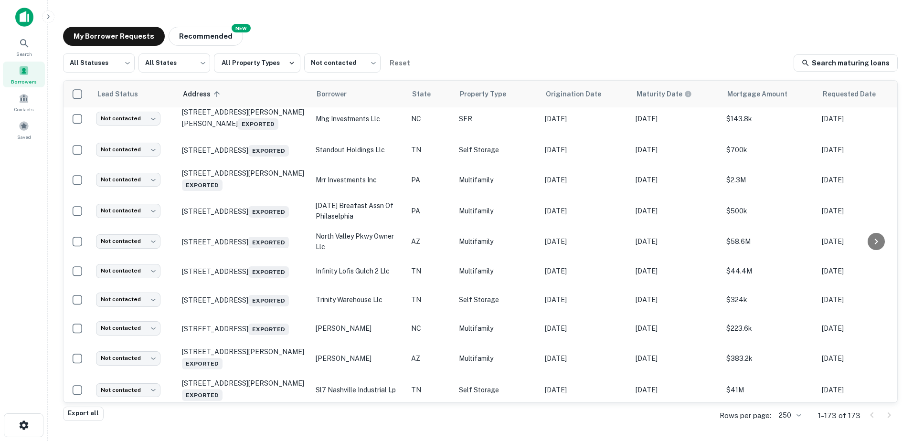
scroll to position [2481, 0]
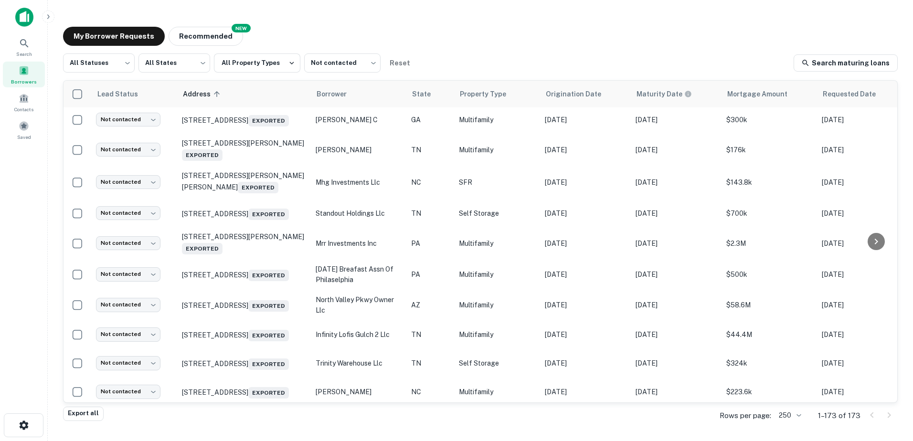
click at [132, 214] on body "Search Borrowers Contacts Saved My Borrower Requests NEW Recommended All Status…" at bounding box center [456, 220] width 913 height 441
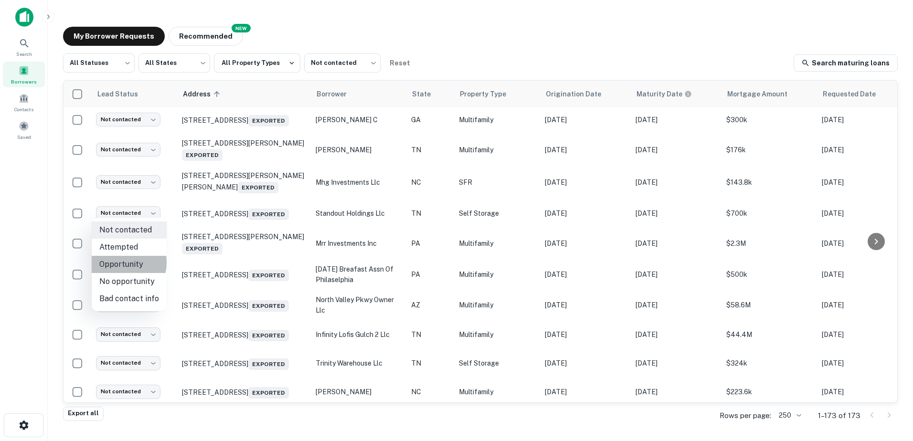
click at [119, 263] on li "Opportunity" at bounding box center [129, 264] width 75 height 17
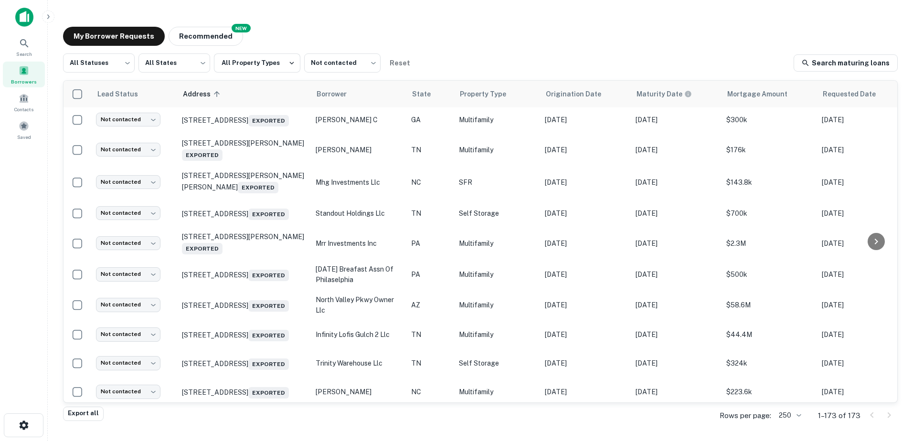
type input "**********"
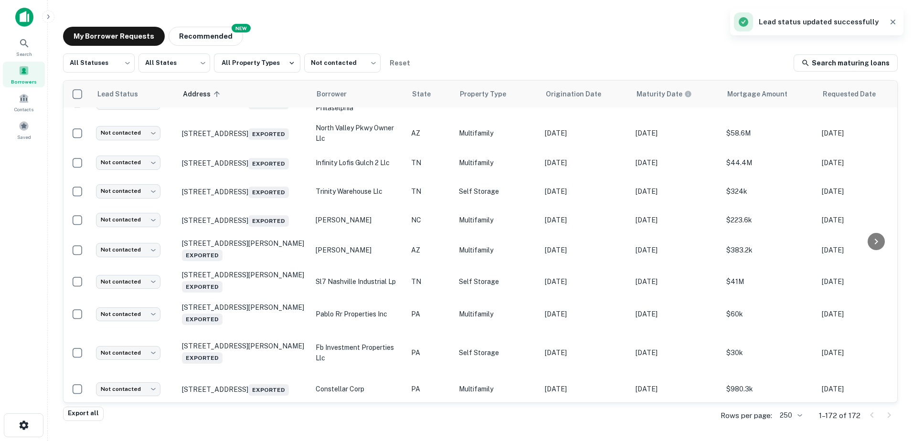
scroll to position [2672, 0]
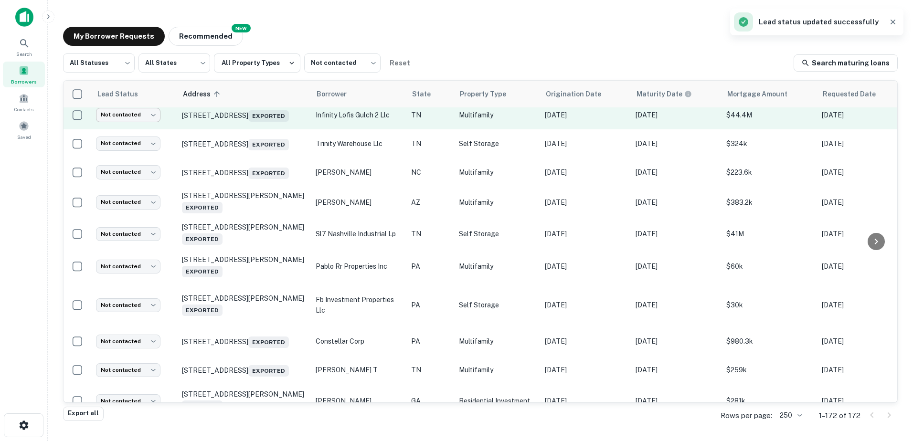
click at [122, 254] on body "Search Borrowers Contacts Saved My Borrower Requests NEW Recommended All Status…" at bounding box center [456, 220] width 913 height 441
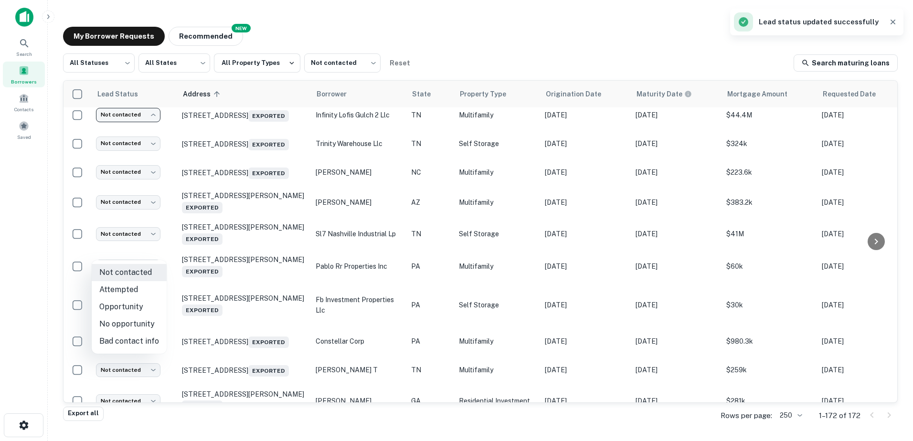
click at [123, 310] on li "Opportunity" at bounding box center [129, 306] width 75 height 17
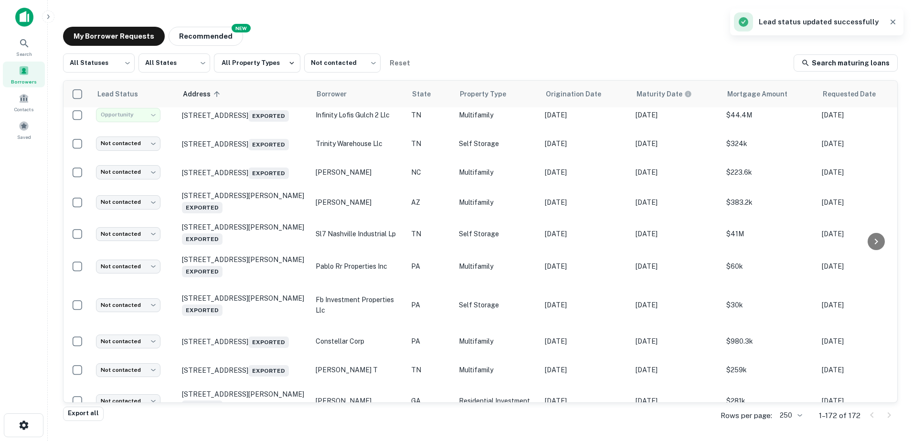
type input "**********"
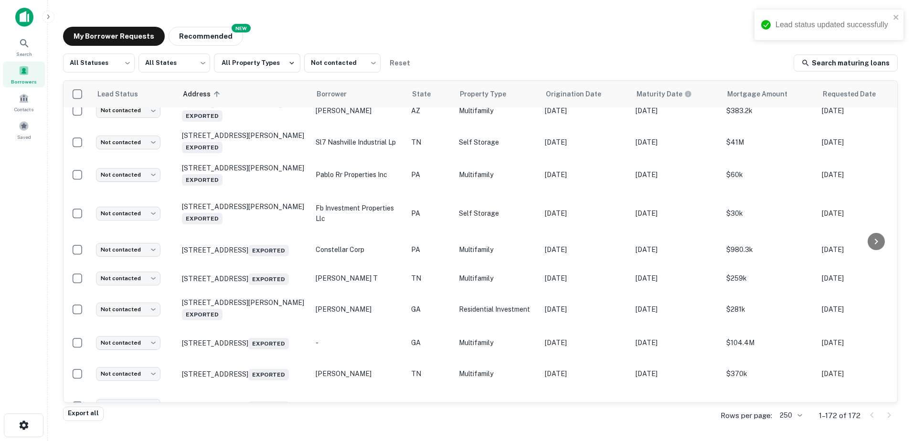
scroll to position [2767, 0]
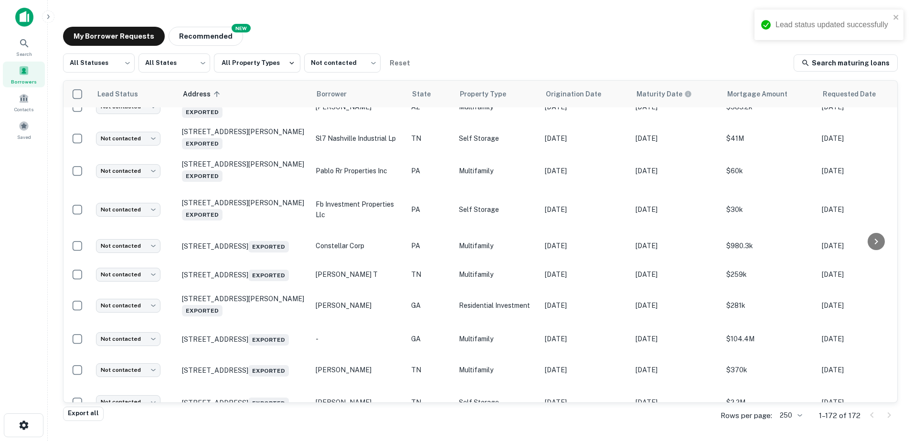
click at [128, 219] on body "Lead status updated successfully Search Borrowers Contacts Saved My Borrower Re…" at bounding box center [456, 220] width 913 height 441
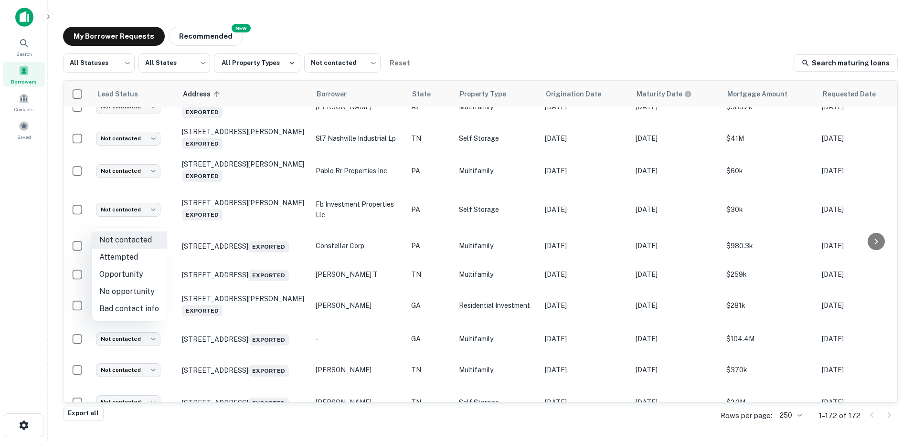
click at [123, 300] on li "Bad contact info" at bounding box center [129, 308] width 75 height 17
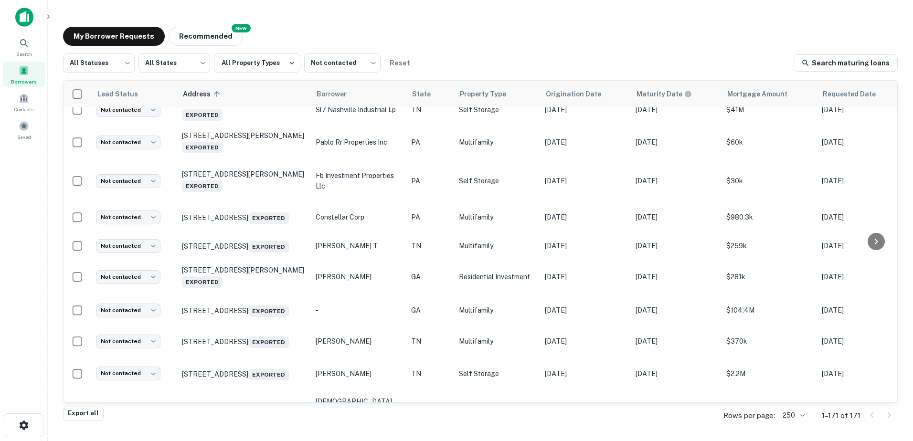
click at [130, 190] on body "Lead status updated successfully Search Borrowers Contacts Saved My Borrower Re…" at bounding box center [456, 220] width 913 height 441
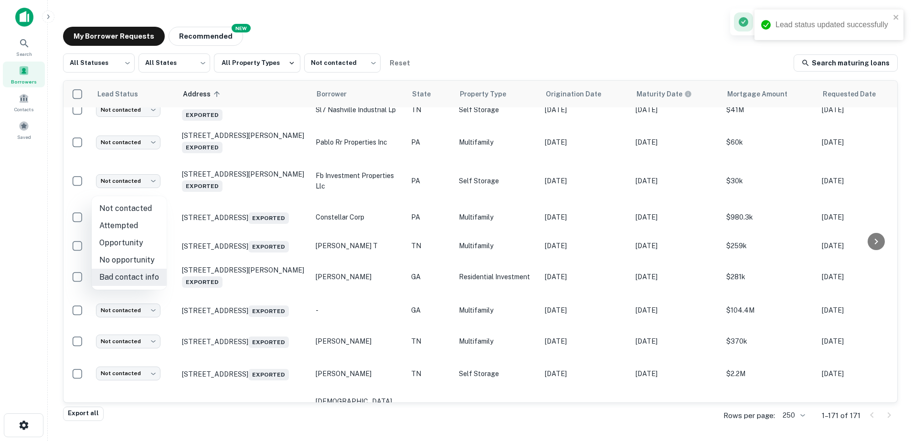
click at [140, 242] on li "Opportunity" at bounding box center [129, 242] width 75 height 17
type input "**********"
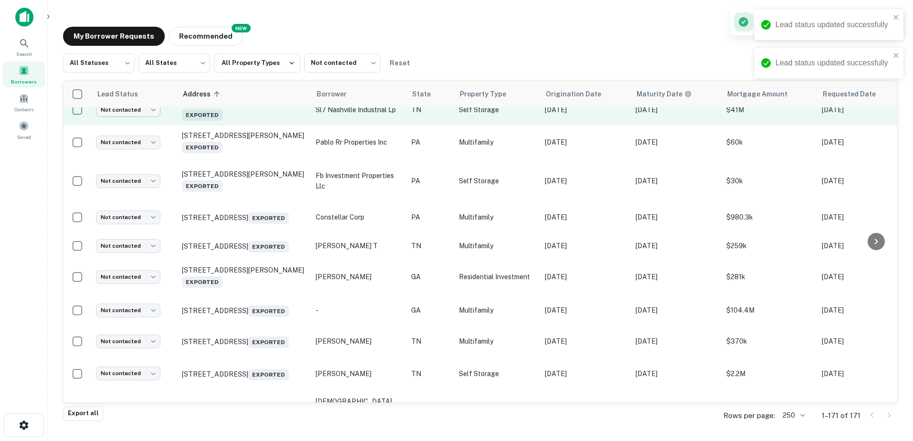
click at [116, 248] on body "Lead status updated successfully Lead status updated successfully Search Borrow…" at bounding box center [456, 220] width 913 height 441
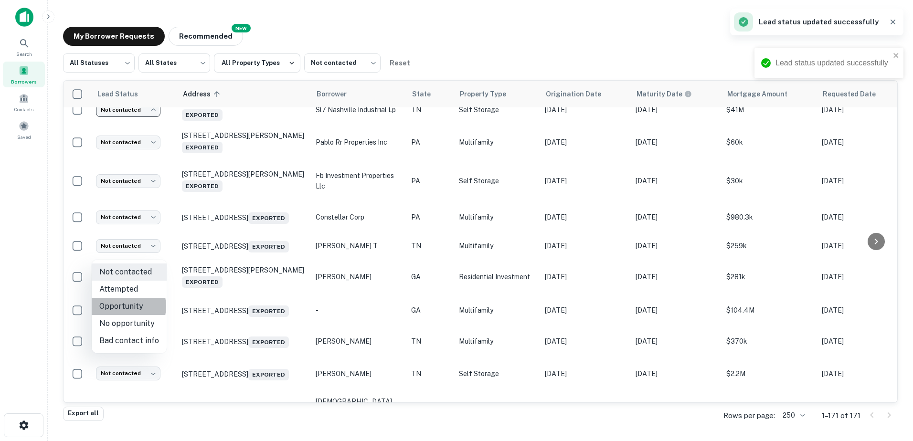
click at [124, 306] on li "Opportunity" at bounding box center [129, 306] width 75 height 17
type input "**********"
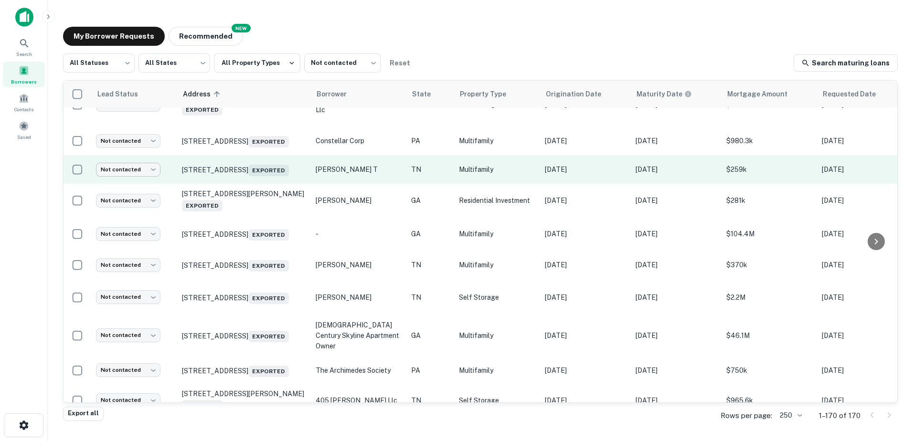
scroll to position [2863, 0]
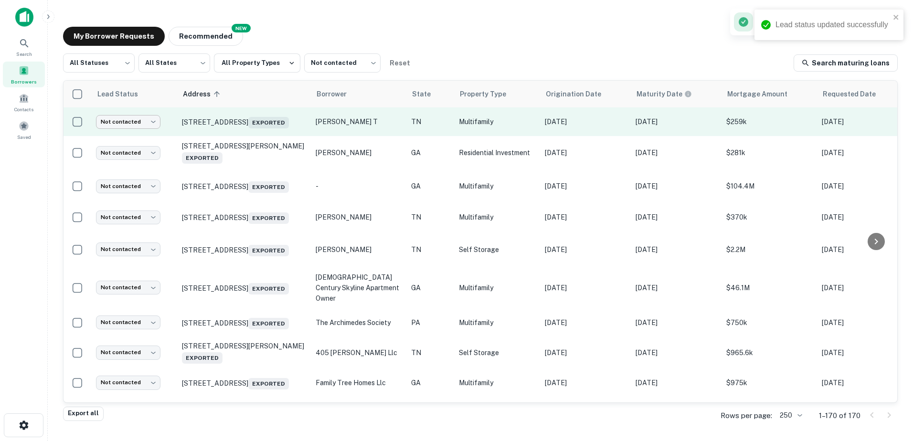
click at [137, 269] on body "Lead status updated successfully Search Borrowers Contacts Saved My Borrower Re…" at bounding box center [456, 220] width 913 height 441
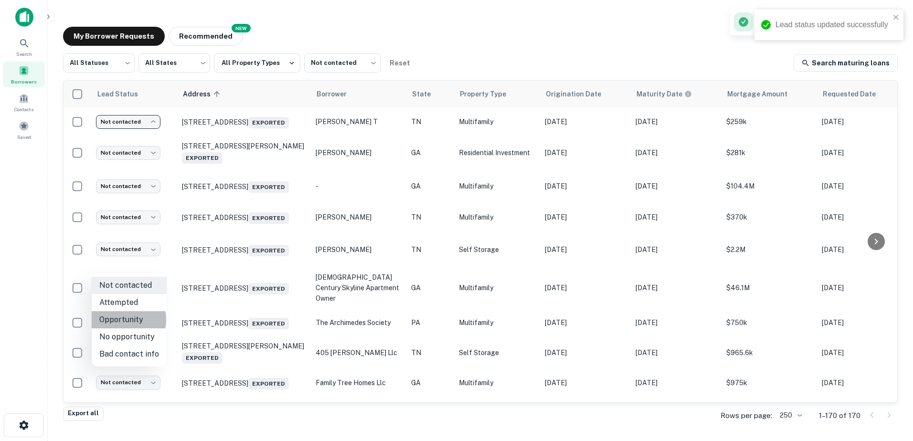
click at [120, 320] on li "Opportunity" at bounding box center [129, 319] width 75 height 17
type input "**********"
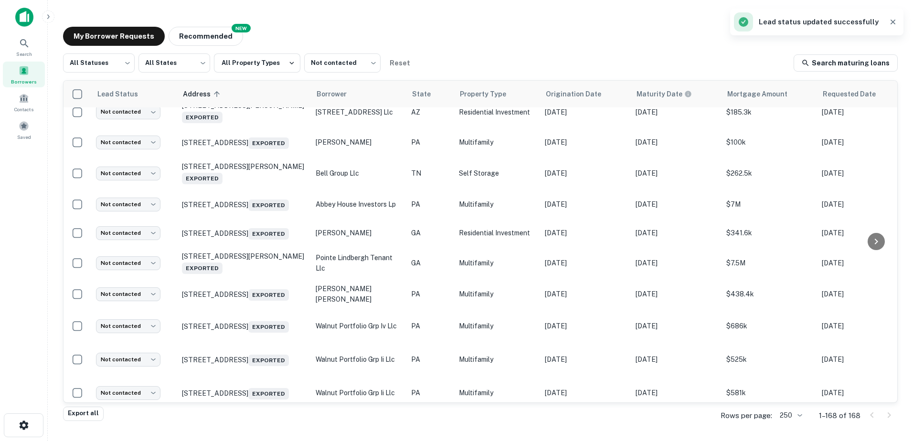
scroll to position [3133, 0]
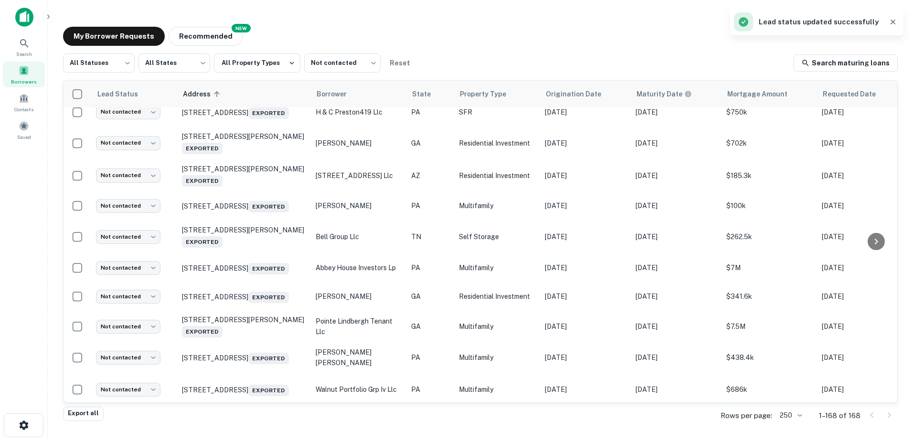
click at [127, 157] on body "Lead status updated successfully Search Borrowers Contacts Saved My Borrower Re…" at bounding box center [456, 220] width 913 height 441
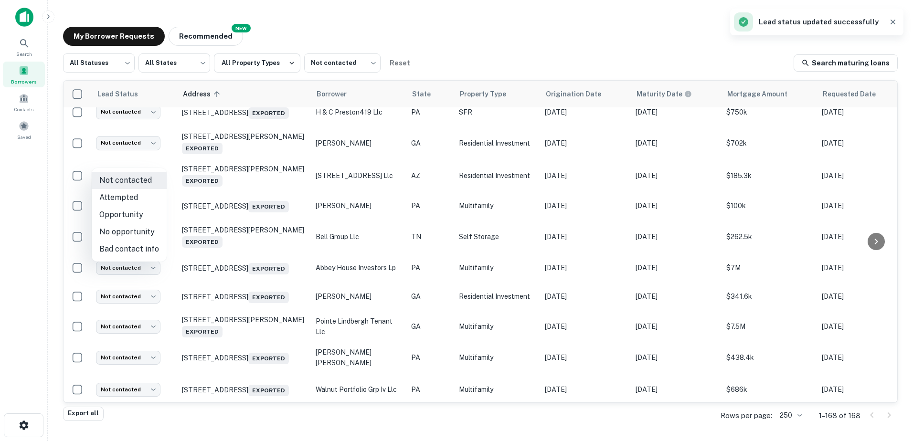
click at [115, 211] on li "Opportunity" at bounding box center [129, 214] width 75 height 17
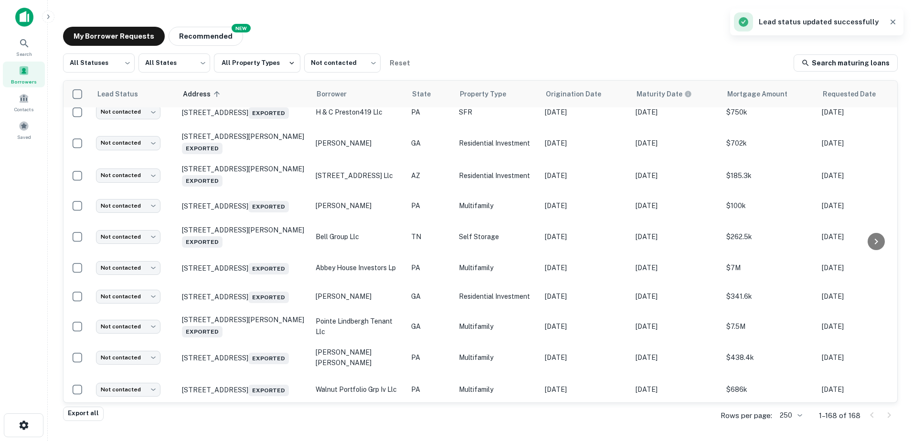
type input "**********"
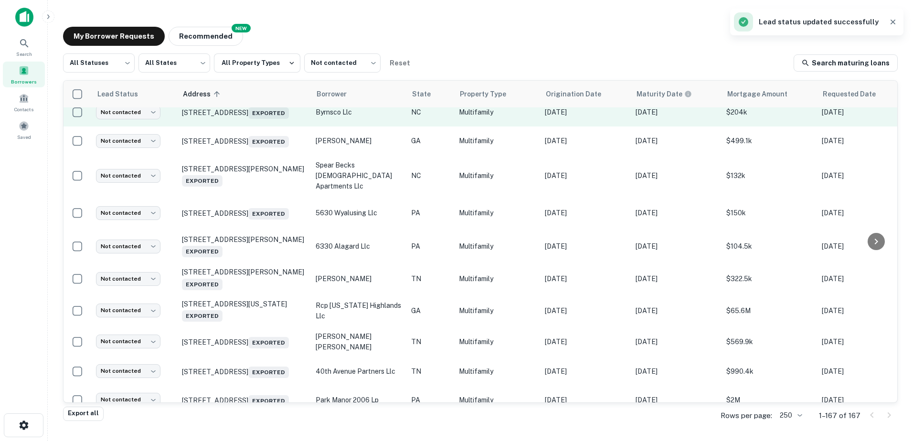
scroll to position [3722, 0]
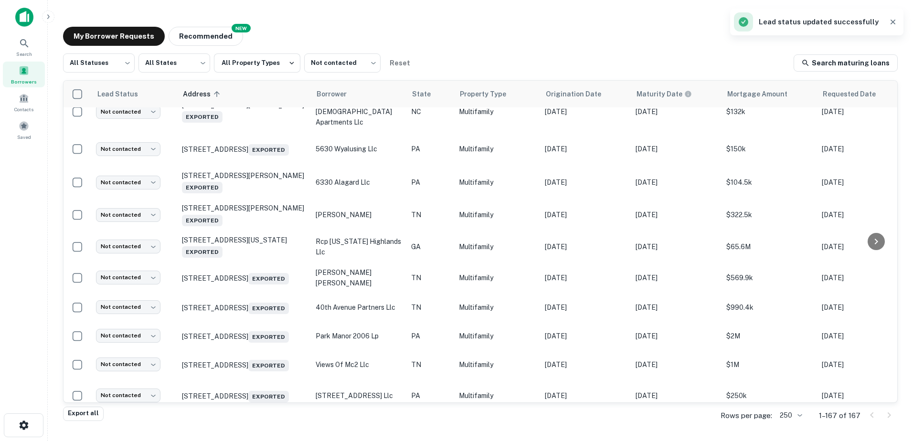
click at [133, 213] on body "Search Borrowers Contacts Saved My Borrower Requests NEW Recommended All Status…" at bounding box center [456, 220] width 913 height 441
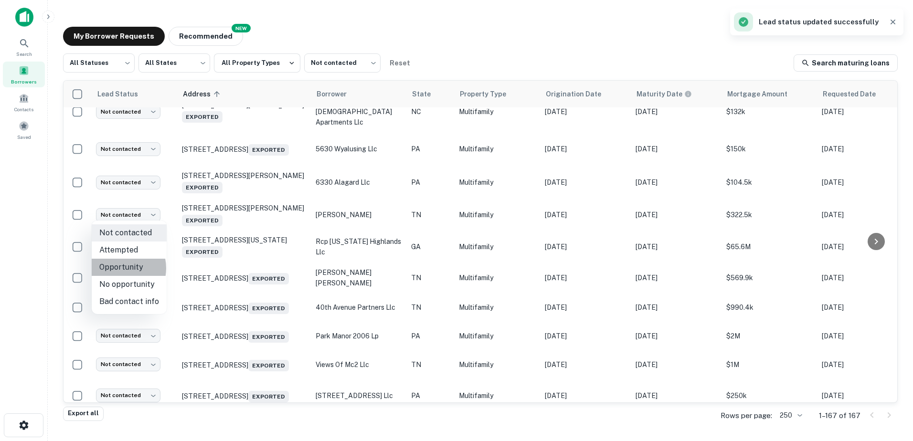
click at [117, 268] on li "Opportunity" at bounding box center [129, 267] width 75 height 17
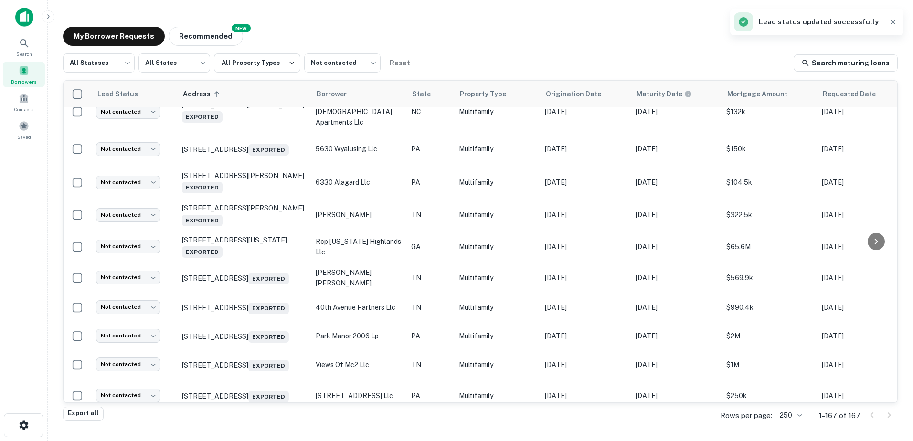
type input "**********"
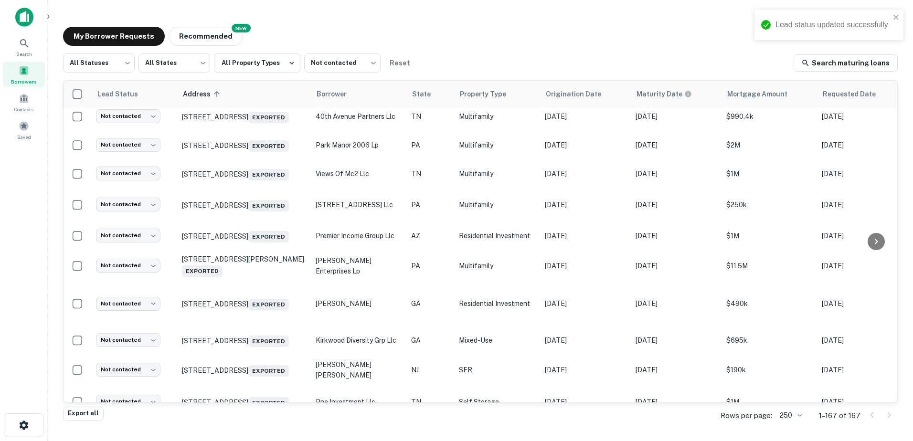
scroll to position [3961, 0]
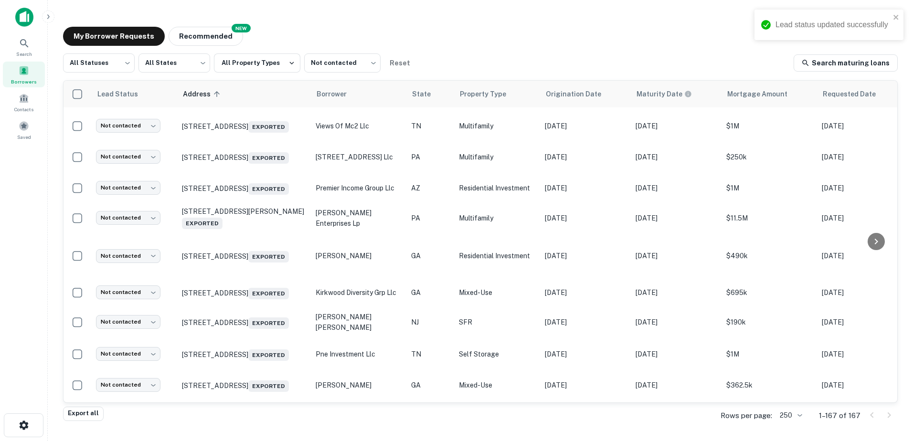
click at [131, 238] on body "Lead status updated successfully Search Borrowers Contacts Saved My Borrower Re…" at bounding box center [456, 220] width 913 height 441
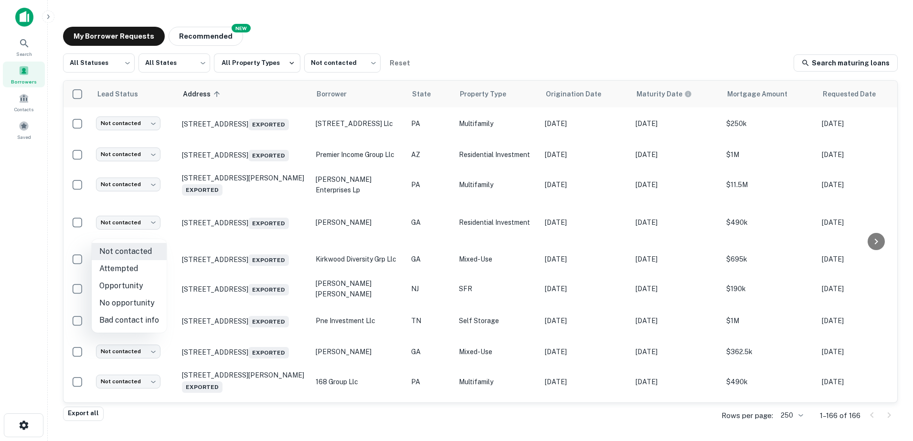
scroll to position [3928, 0]
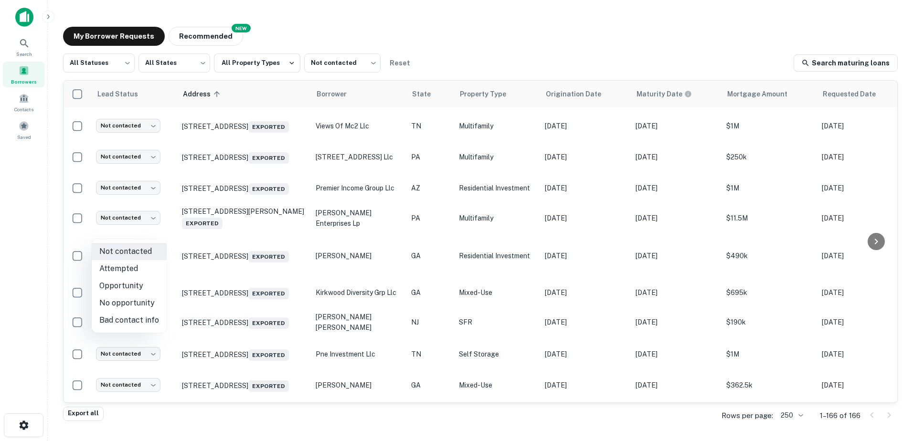
click at [117, 286] on li "Opportunity" at bounding box center [129, 285] width 75 height 17
type input "**********"
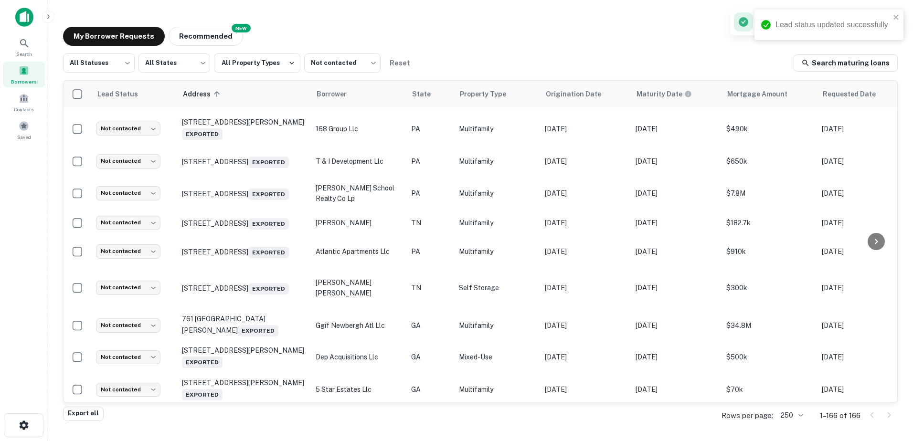
scroll to position [4262, 0]
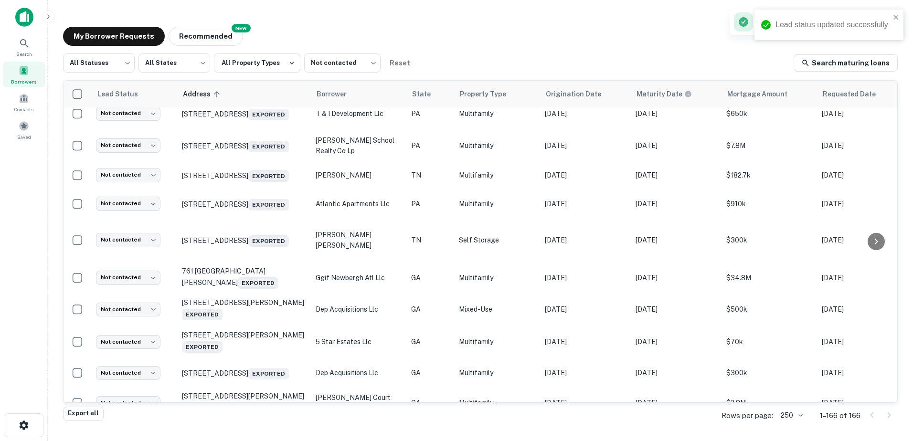
click at [119, 225] on body "Lead status updated successfully Search Borrowers Contacts Saved My Borrower Re…" at bounding box center [456, 220] width 913 height 441
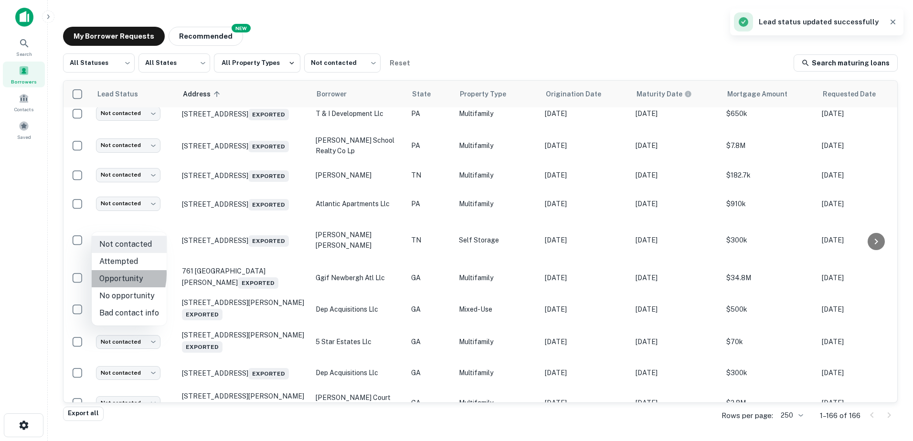
click at [100, 274] on li "Opportunity" at bounding box center [129, 278] width 75 height 17
type input "**********"
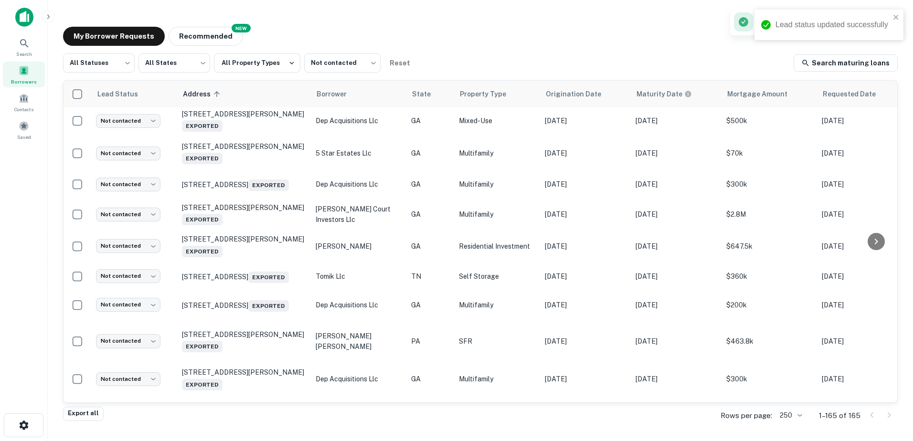
scroll to position [4469, 0]
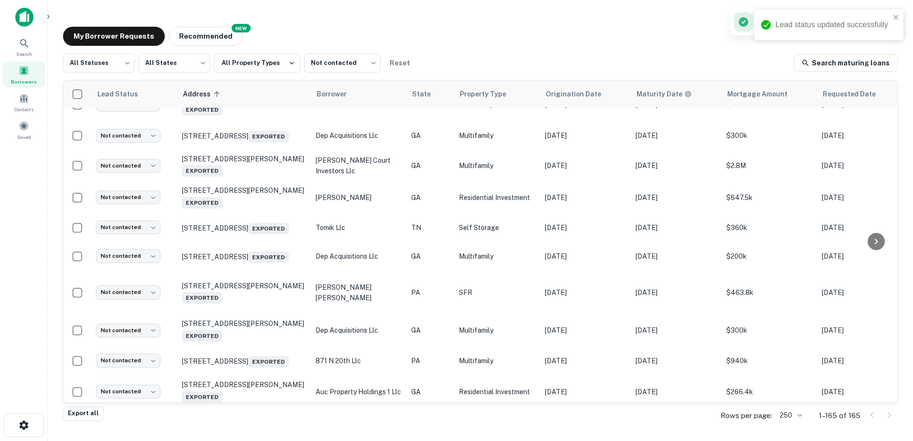
click at [131, 214] on body "Lead status updated successfully Search Borrowers Contacts Saved My Borrower Re…" at bounding box center [456, 220] width 913 height 441
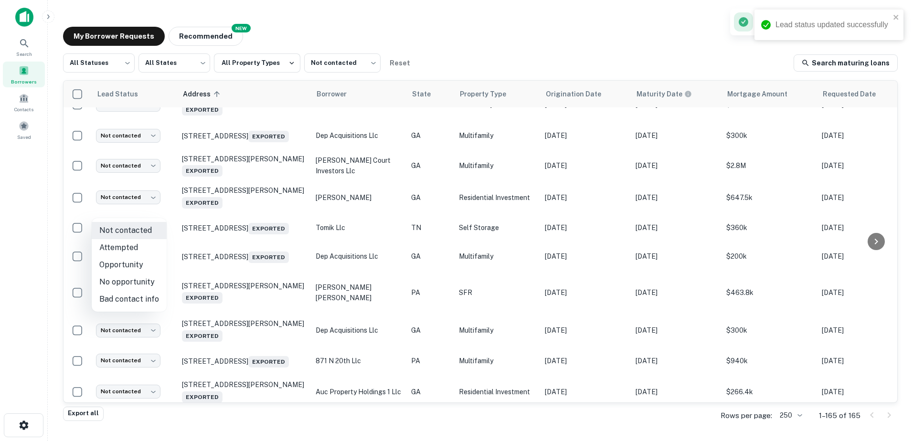
click at [131, 261] on li "Opportunity" at bounding box center [129, 264] width 75 height 17
type input "**********"
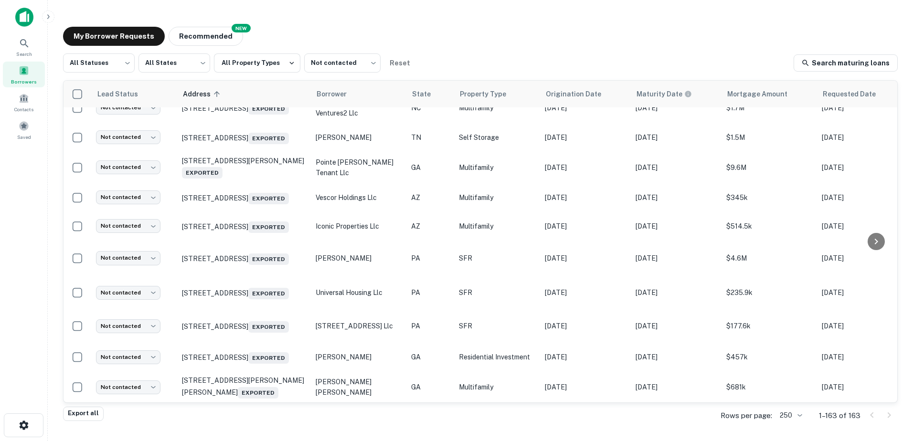
scroll to position [4640, 0]
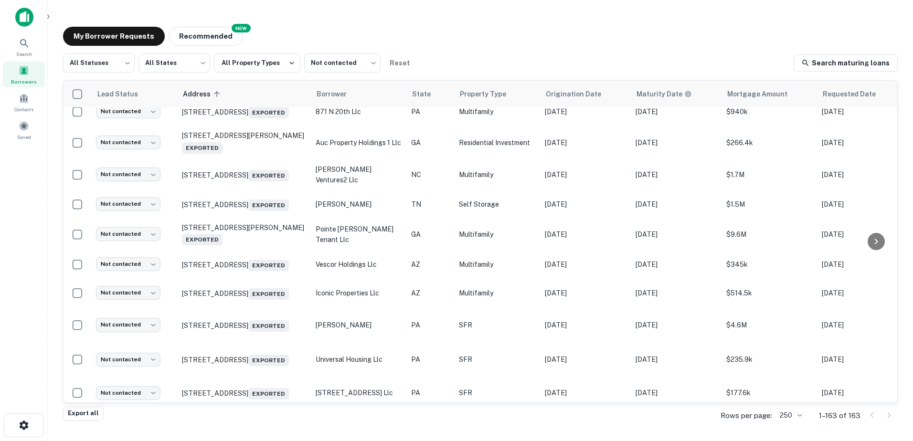
click at [121, 198] on body "Search Borrowers Contacts Saved My Borrower Requests NEW Recommended All Status…" at bounding box center [456, 220] width 913 height 441
click at [118, 252] on li "Opportunity" at bounding box center [129, 250] width 75 height 17
type input "**********"
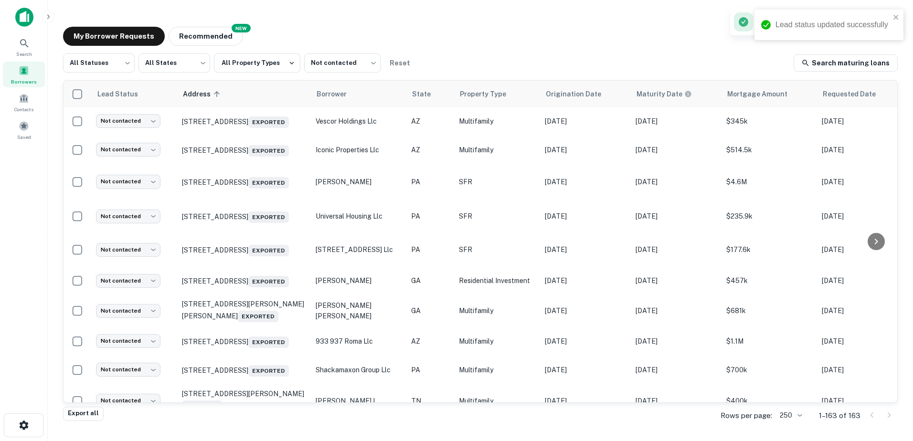
scroll to position [4831, 0]
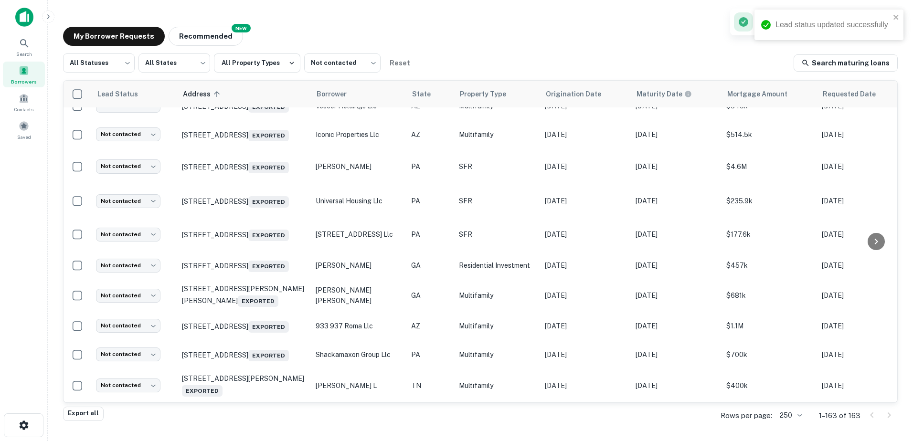
click at [131, 219] on body "Lead status updated successfully Search Borrowers Contacts Saved My Borrower Re…" at bounding box center [456, 220] width 913 height 441
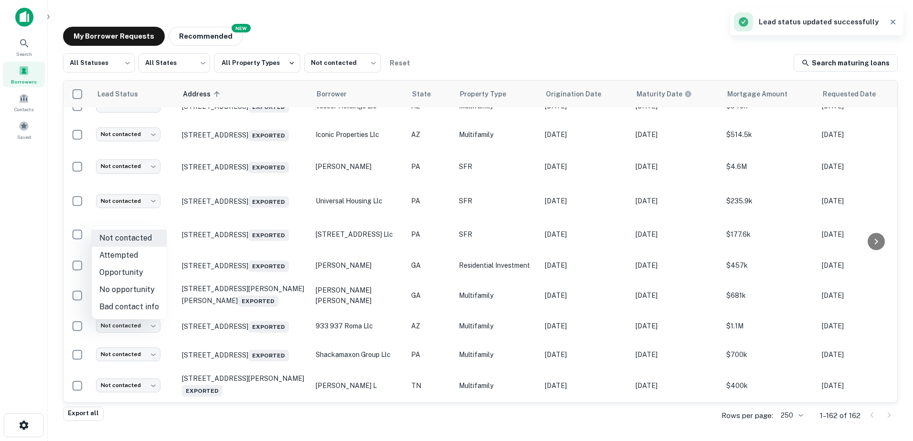
scroll to position [4799, 0]
click at [135, 273] on li "Opportunity" at bounding box center [129, 272] width 75 height 17
type input "**********"
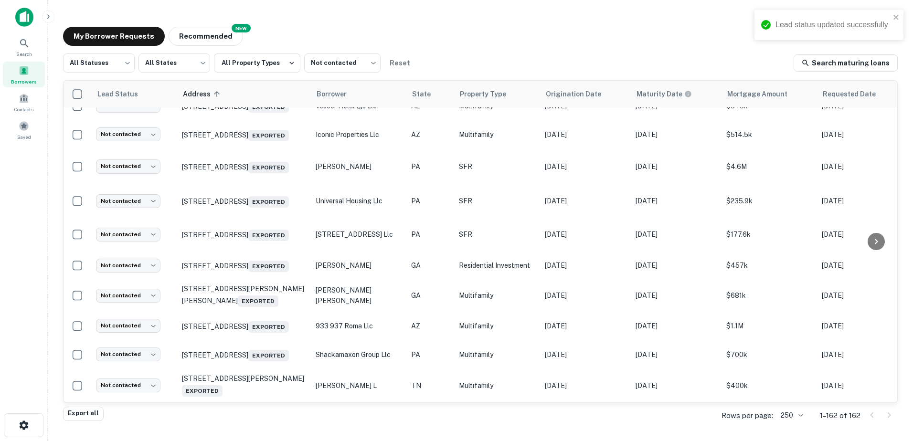
click at [138, 245] on body "Lead status updated successfully Search Borrowers Contacts Saved My Borrower Re…" at bounding box center [456, 220] width 913 height 441
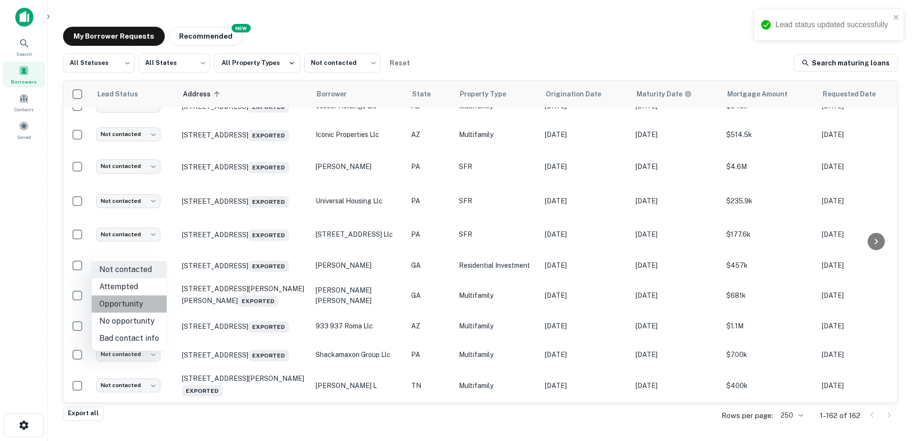
click at [135, 305] on li "Opportunity" at bounding box center [129, 303] width 75 height 17
type input "**********"
